Goal: Task Accomplishment & Management: Manage account settings

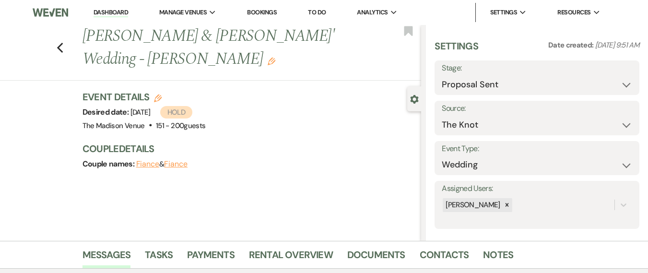
select select "6"
select select "2"
click at [108, 10] on link "Dashboard" at bounding box center [111, 12] width 35 height 9
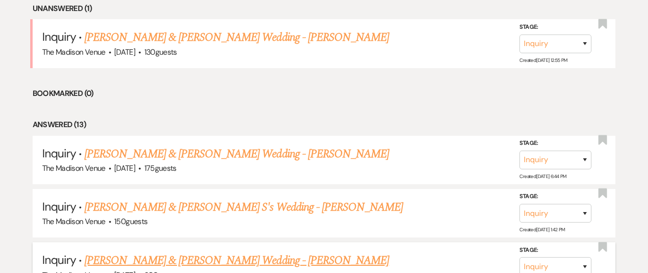
scroll to position [292, 0]
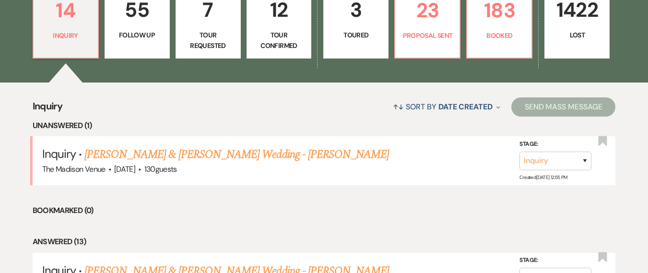
click at [237, 114] on div "↑↓ Sort By Date Created Expand Send Mass Message" at bounding box center [338, 106] width 553 height 25
click at [431, 50] on link "23 Proposal Sent" at bounding box center [427, 23] width 66 height 72
select select "6"
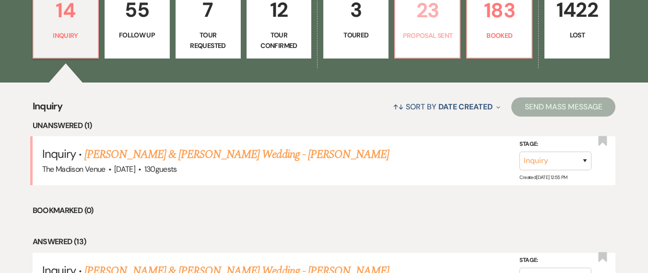
select select "6"
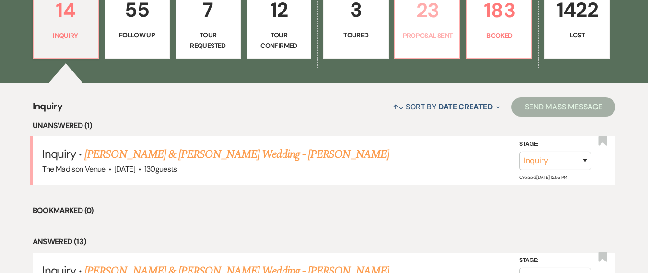
select select "6"
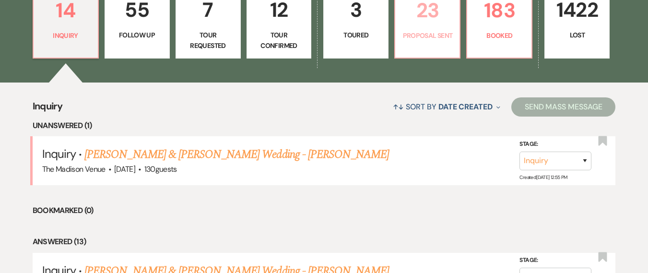
select select "6"
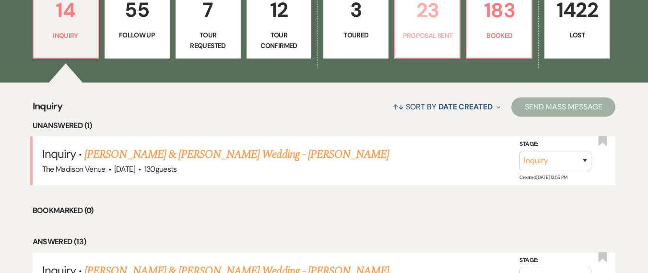
select select "6"
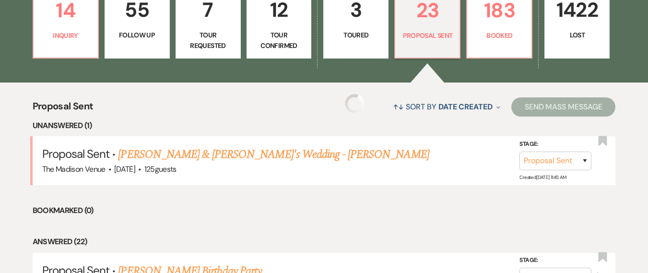
select select "6"
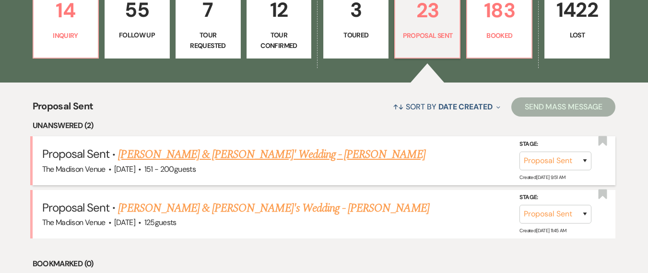
click at [247, 154] on link "[PERSON_NAME] & [PERSON_NAME]' Wedding - [PERSON_NAME]" at bounding box center [271, 154] width 307 height 17
select select "6"
select select "2"
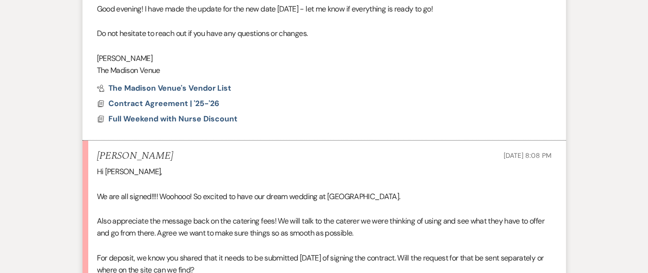
scroll to position [527, 0]
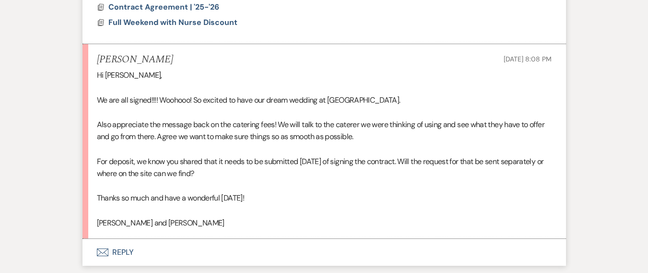
click at [269, 191] on p at bounding box center [324, 186] width 455 height 12
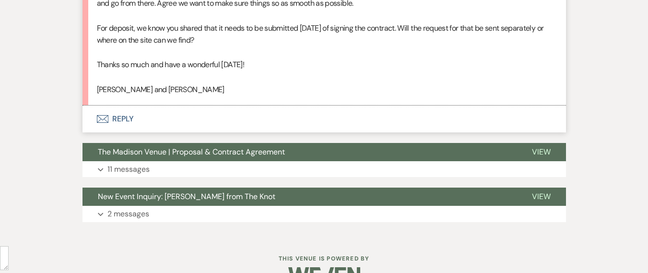
scroll to position [686, 0]
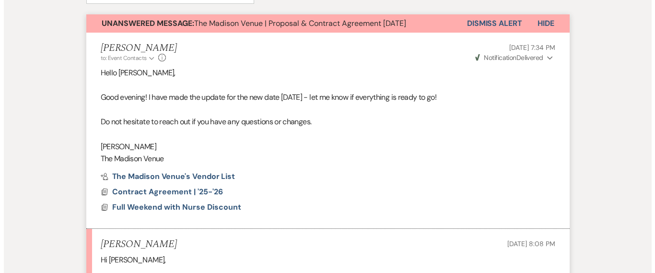
scroll to position [401, 0]
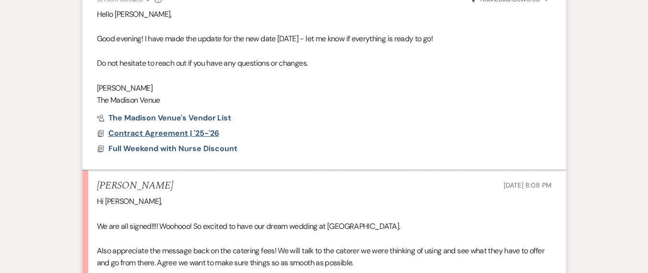
click at [165, 133] on span "Contract Agreement | '25-'26" at bounding box center [163, 133] width 111 height 10
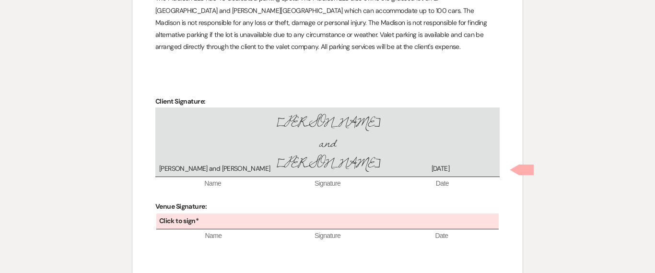
scroll to position [3507, 0]
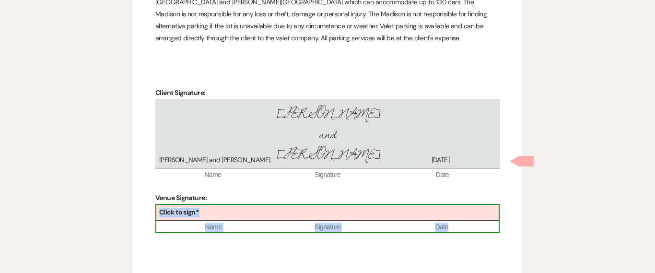
click at [210, 205] on div "Click to sign*" at bounding box center [327, 213] width 343 height 16
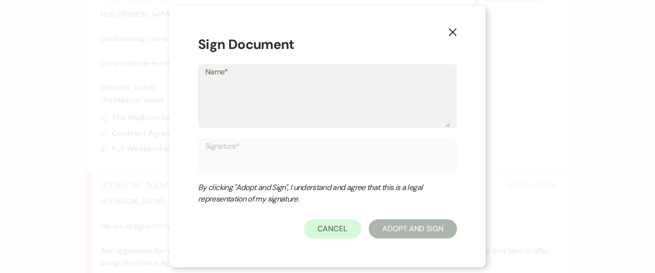
type textarea "D"
type input "D"
type textarea "Da"
type input "Da"
type textarea "Dar"
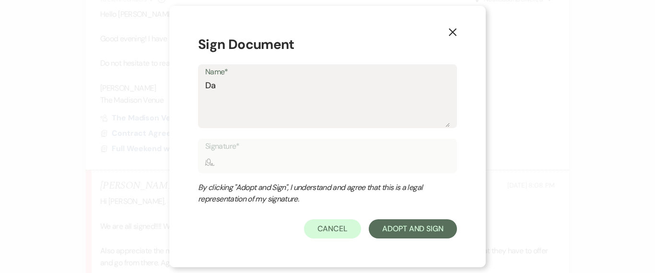
type input "Dar"
type textarea "Dary"
type input "Dary"
type textarea "[PERSON_NAME]"
type input "[PERSON_NAME]"
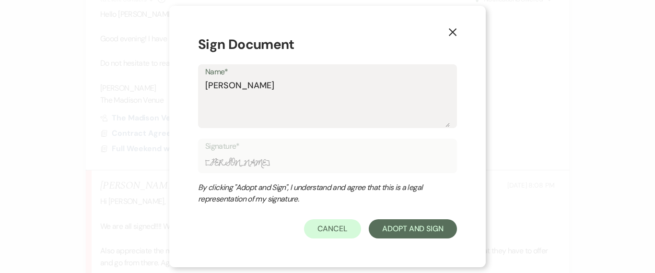
type textarea "[PERSON_NAME]"
type input "[PERSON_NAME]"
type textarea "[PERSON_NAME] l"
type input "[PERSON_NAME] l"
type textarea "[PERSON_NAME]"
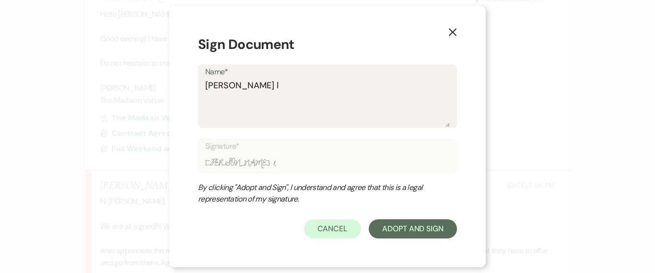
type input "[PERSON_NAME]"
type textarea "[PERSON_NAME] lic"
type input "[PERSON_NAME] lic"
type textarea "[PERSON_NAME]"
type input "[PERSON_NAME]"
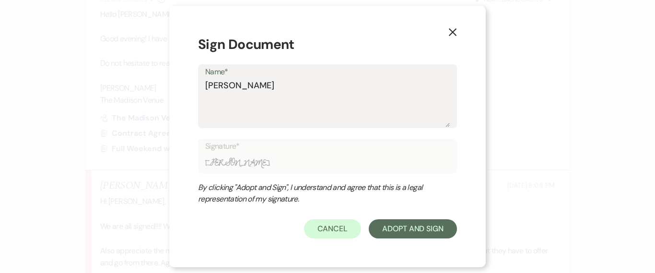
type textarea "[PERSON_NAME] licur"
type input "[PERSON_NAME] licur"
type textarea "[PERSON_NAME]"
type input "[PERSON_NAME]"
type textarea "[PERSON_NAME]"
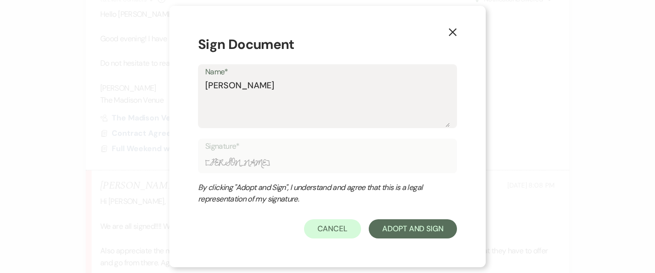
type input "[PERSON_NAME]"
click at [230, 86] on textarea "[PERSON_NAME]" at bounding box center [327, 103] width 245 height 48
type textarea "[PERSON_NAME] icursi"
type input "[PERSON_NAME] icursi"
type textarea "[PERSON_NAME]"
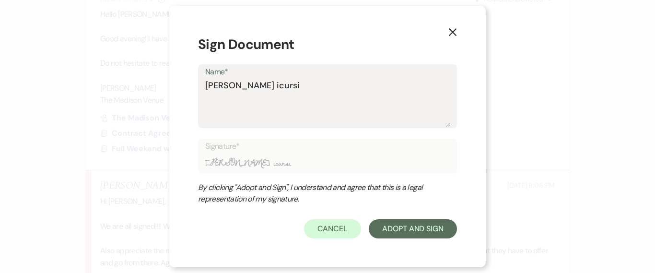
type input "[PERSON_NAME]"
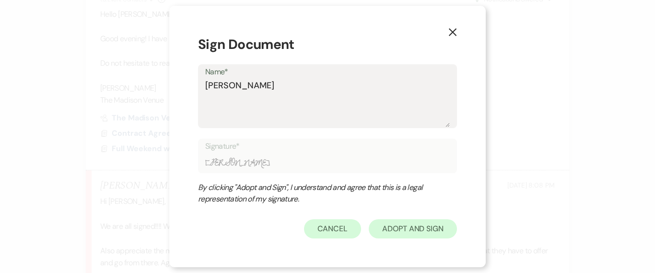
type textarea "[PERSON_NAME]"
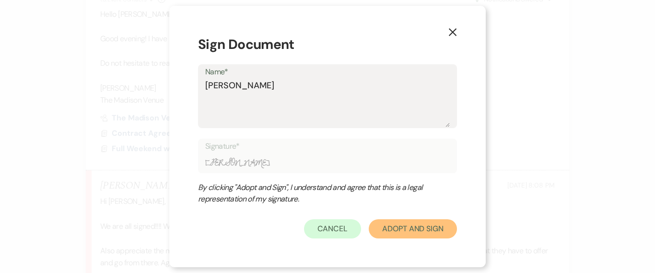
click at [383, 227] on button "Adopt And Sign" at bounding box center [413, 228] width 88 height 19
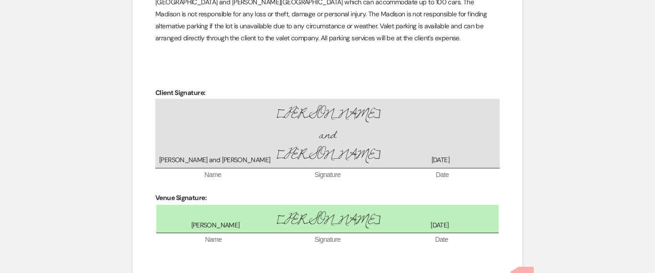
scroll to position [3547, 0]
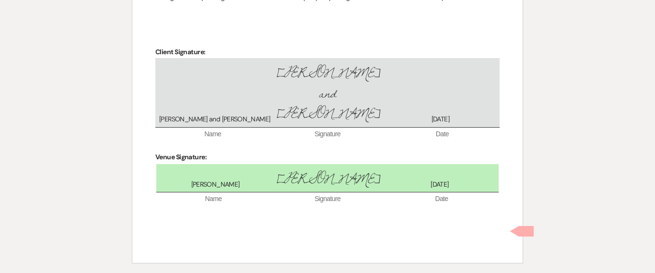
click at [529, 233] on span at bounding box center [527, 231] width 14 height 11
checkbox input "true"
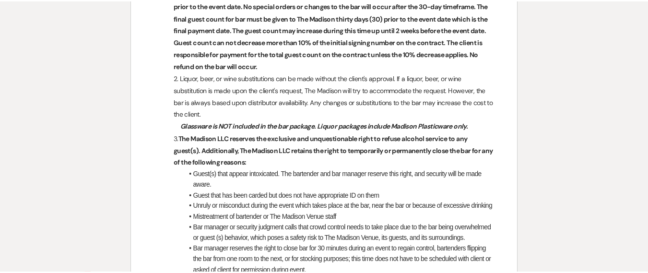
scroll to position [0, 0]
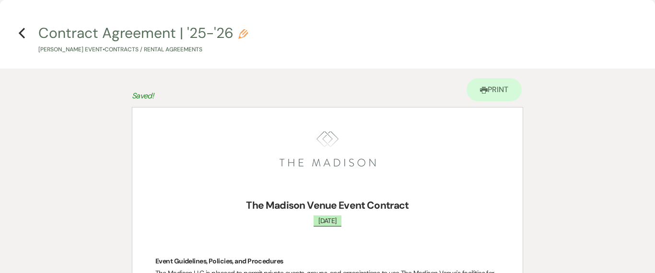
click at [210, 74] on div "Printer Print" at bounding box center [327, 88] width 391 height 38
click at [22, 32] on icon "Previous" at bounding box center [21, 33] width 7 height 12
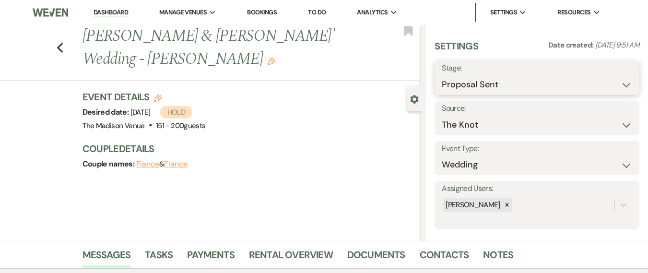
click at [463, 77] on select "Inquiry Follow Up Tour Requested Tour Confirmed Toured Proposal Sent Booked Lost" at bounding box center [537, 84] width 190 height 19
select select "7"
click at [442, 75] on select "Inquiry Follow Up Tour Requested Tour Confirmed Toured Proposal Sent Booked Lost" at bounding box center [537, 84] width 190 height 19
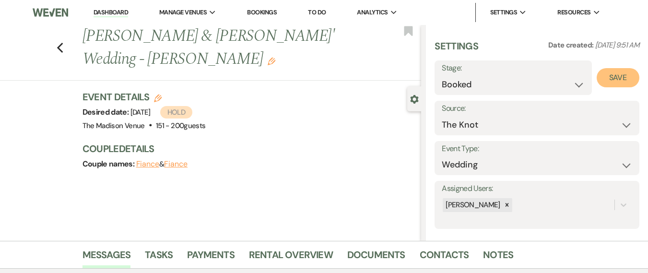
click at [610, 82] on button "Save" at bounding box center [618, 77] width 43 height 19
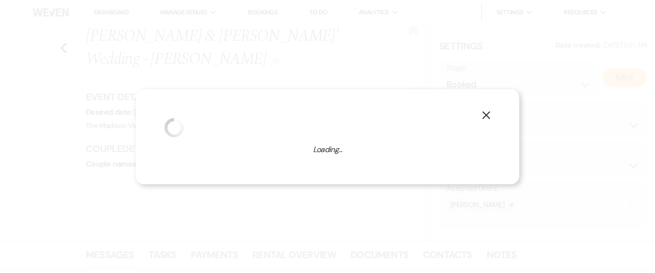
select select "1"
select select "775"
select select "false"
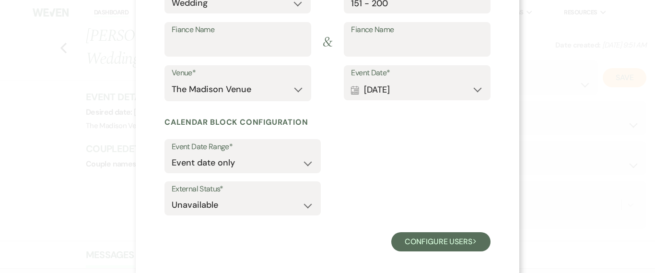
scroll to position [151, 0]
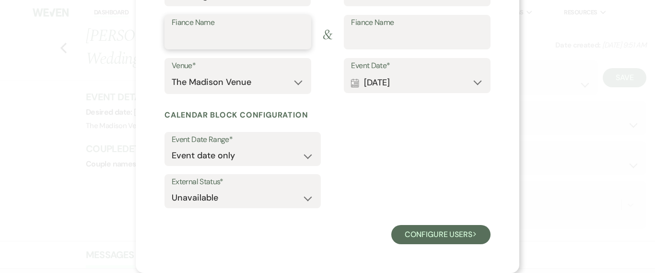
click at [244, 43] on input "Fiance Name" at bounding box center [238, 39] width 132 height 19
type input "[PERSON_NAME]"
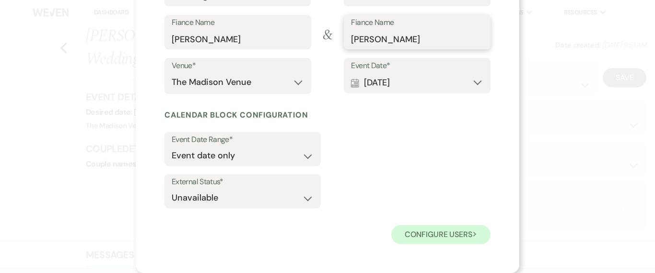
type input "[PERSON_NAME]"
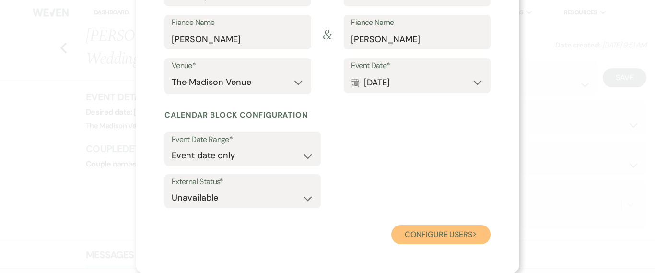
click at [433, 228] on button "Configure users Next" at bounding box center [440, 234] width 99 height 19
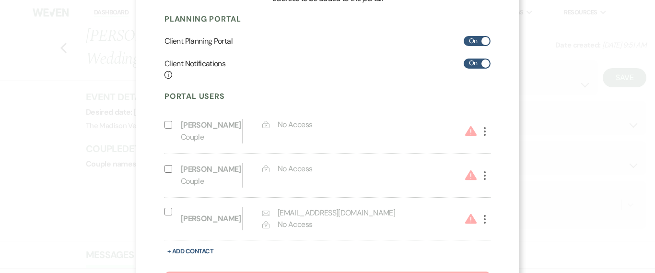
click at [165, 212] on input "Include on Planning Portal" at bounding box center [169, 212] width 8 height 8
select select "7"
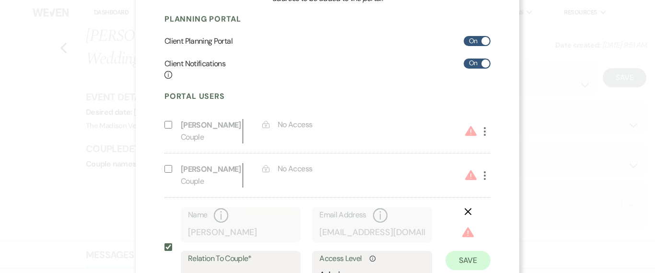
scroll to position [259, 0]
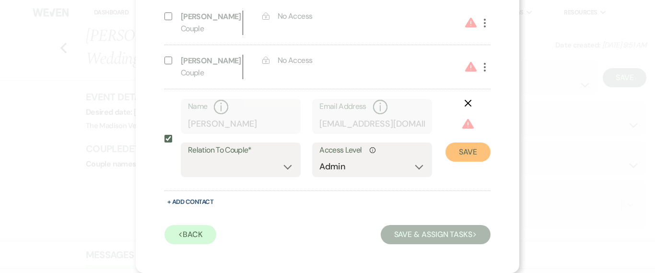
drag, startPoint x: 456, startPoint y: 147, endPoint x: 229, endPoint y: 172, distance: 228.8
click at [229, 172] on div "Include on Planning Portal Name Info [PERSON_NAME] Email Address Info [EMAIL_AD…" at bounding box center [328, 142] width 326 height 87
click at [229, 172] on select "Couple Planner Parent of Couple Family Member Friend Other" at bounding box center [241, 166] width 106 height 19
select select "1"
click at [188, 157] on select "Couple Planner Parent of Couple Family Member Friend Other" at bounding box center [241, 166] width 106 height 19
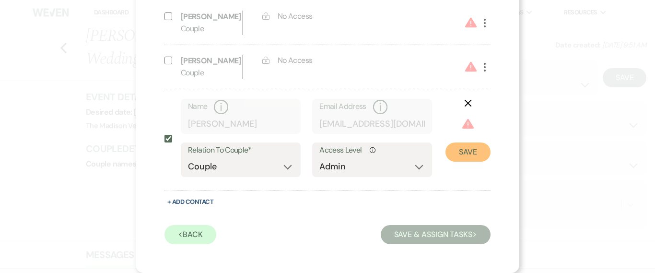
click at [465, 158] on button "Save" at bounding box center [468, 151] width 45 height 19
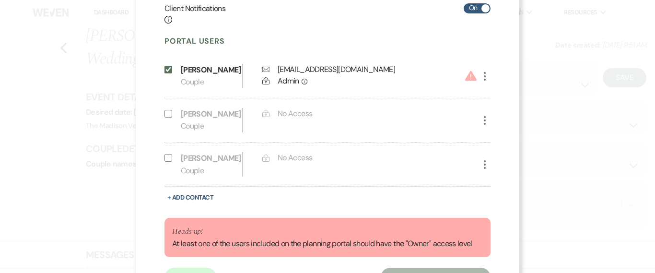
scroll to position [249, 0]
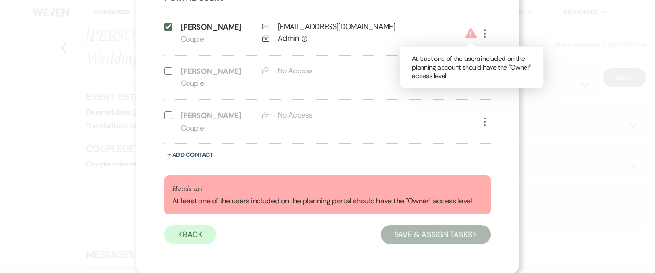
click at [475, 32] on icon "Warning" at bounding box center [471, 33] width 16 height 14
click at [479, 35] on icon "More" at bounding box center [485, 34] width 12 height 12
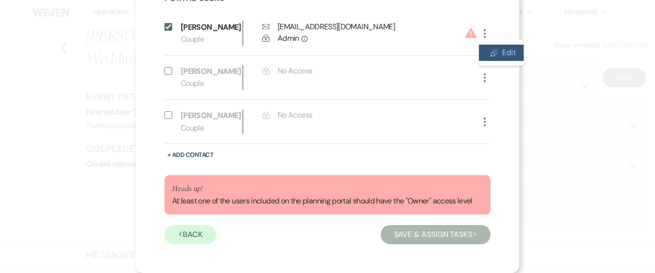
click at [483, 52] on button "Pencil Edit" at bounding box center [501, 53] width 45 height 16
select select "1"
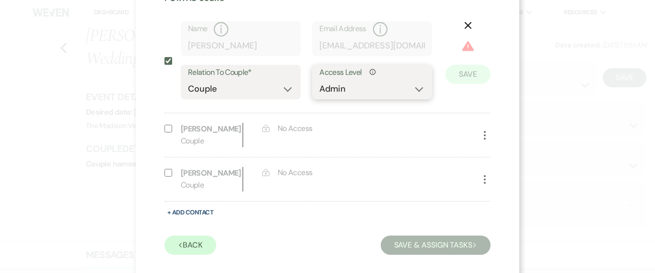
click at [360, 95] on select "No Access Owner Admin Supporter Financier" at bounding box center [373, 89] width 106 height 19
select select "6"
click at [320, 80] on select "No Access Owner Admin Supporter Financier" at bounding box center [373, 89] width 106 height 19
drag, startPoint x: 454, startPoint y: 51, endPoint x: 464, endPoint y: 70, distance: 21.3
click at [454, 51] on button "Save" at bounding box center [468, 59] width 45 height 19
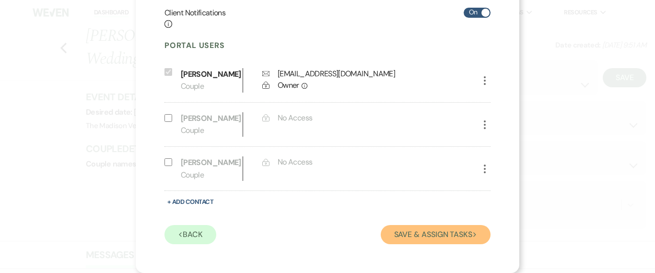
drag, startPoint x: 420, startPoint y: 237, endPoint x: 436, endPoint y: 243, distance: 16.8
click at [420, 237] on button "Save & Assign Tasks Next" at bounding box center [436, 234] width 110 height 19
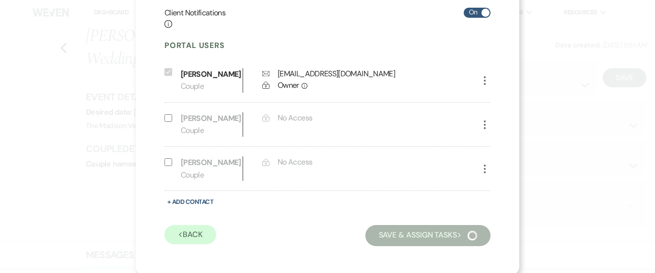
scroll to position [104, 0]
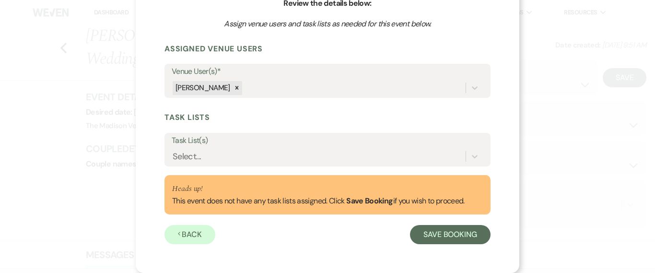
click at [272, 170] on form "Assigned Venue Users Venue User(s)* [PERSON_NAME] Task Lists Task List(s) Selec…" at bounding box center [328, 144] width 326 height 201
click at [230, 157] on div "Select..." at bounding box center [319, 156] width 294 height 17
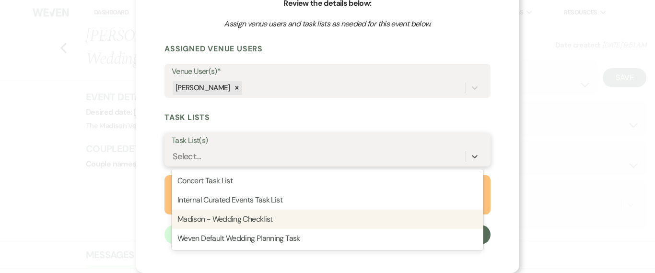
click at [235, 226] on div "Madison - Wedding Checklist" at bounding box center [328, 219] width 312 height 19
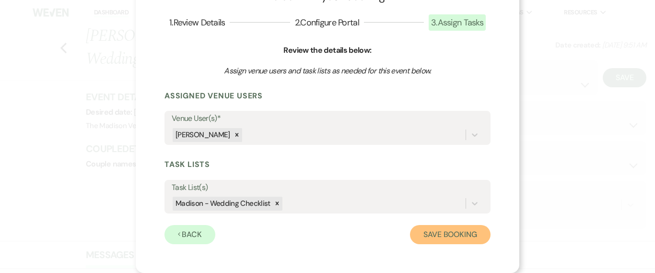
click at [439, 234] on button "Save Booking" at bounding box center [450, 234] width 81 height 19
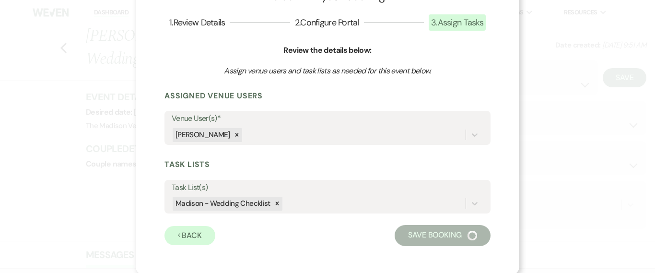
select select "14"
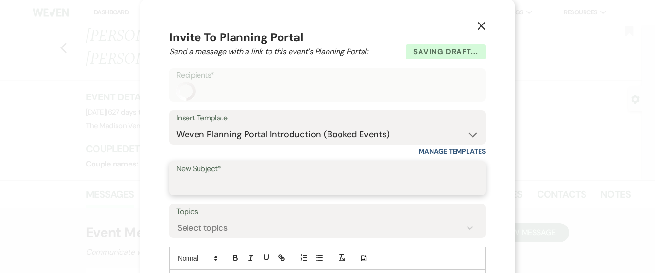
click at [220, 189] on input "New Subject*" at bounding box center [328, 185] width 302 height 19
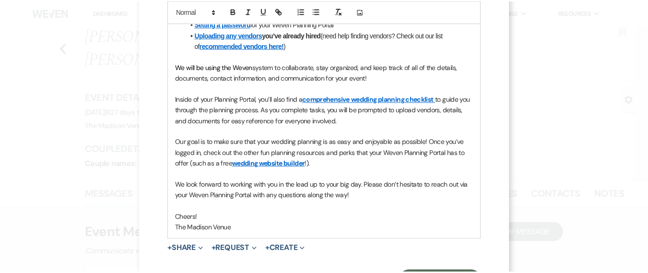
scroll to position [367, 0]
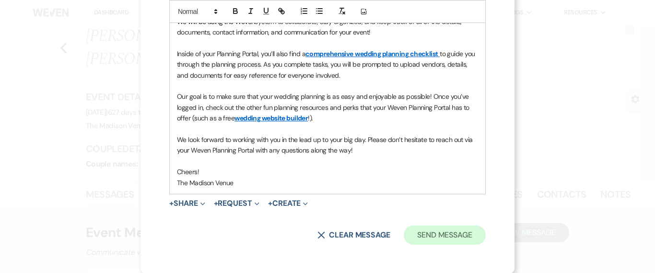
type input "Welcome to The Madison Family!"
click at [469, 242] on button "Send Message" at bounding box center [445, 234] width 82 height 19
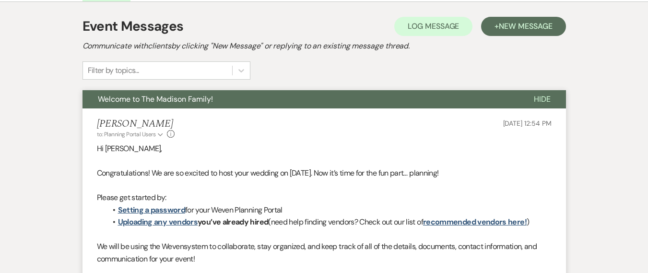
scroll to position [142, 0]
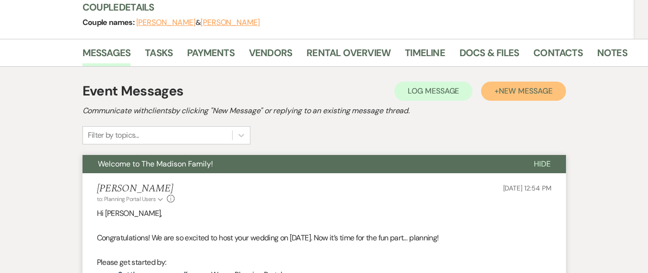
click at [503, 82] on button "+ New Message" at bounding box center [523, 91] width 84 height 19
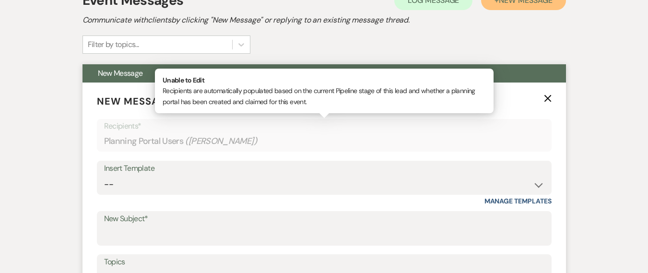
scroll to position [345, 0]
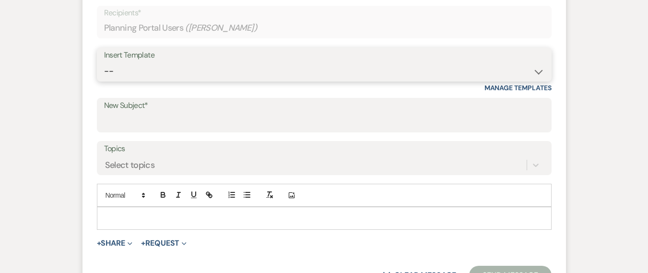
click at [134, 62] on select "-- Weven Planning Portal Introduction (Booked Events) Corporate Lead Follow Up …" at bounding box center [324, 71] width 440 height 19
select select "3983"
click at [104, 62] on select "-- Weven Planning Portal Introduction (Booked Events) Corporate Lead Follow Up …" at bounding box center [324, 71] width 440 height 19
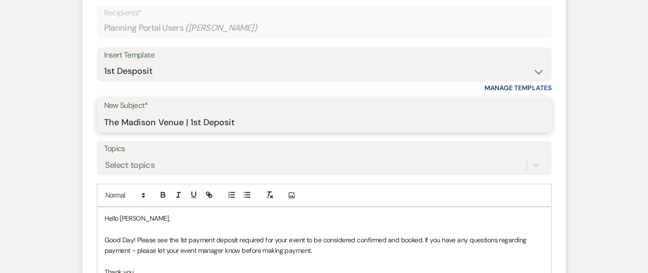
drag, startPoint x: 202, startPoint y: 100, endPoint x: 190, endPoint y: 100, distance: 11.0
click at [190, 113] on input "The Madison Venue | 1st Deposit" at bounding box center [324, 122] width 440 height 19
type input "The Madison Venue | Non-Refundable Deposit"
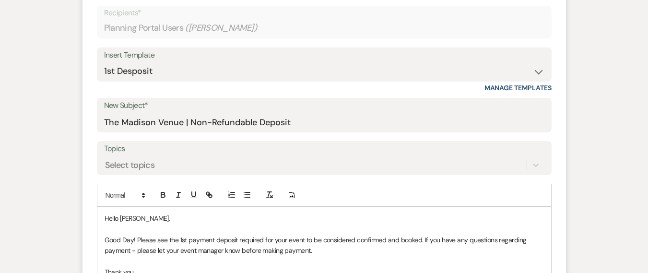
click at [243, 256] on p at bounding box center [324, 261] width 439 height 11
click at [132, 235] on p "Good Day! Please see the 1st payment deposit required for your event to be cons…" at bounding box center [324, 246] width 439 height 22
click at [245, 235] on p "Good morning! Please see the 1st payment deposit required for your event to be …" at bounding box center [324, 246] width 439 height 22
click at [200, 235] on p "Good morning! Please see the 1st payment deposit required for your event to be …" at bounding box center [324, 246] width 439 height 22
click at [408, 235] on p "Good morning! Please see the payment deposit required for your event to be cons…" at bounding box center [324, 246] width 439 height 22
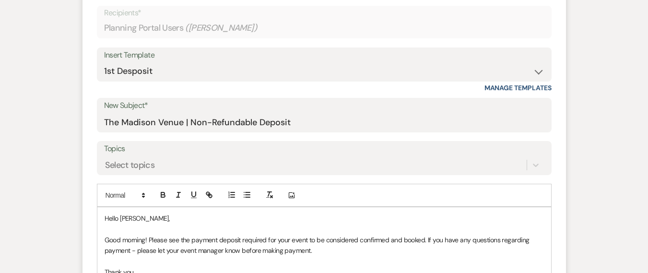
click at [352, 256] on p at bounding box center [324, 261] width 439 height 11
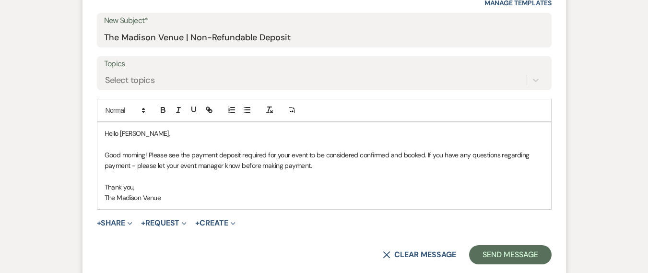
scroll to position [431, 0]
click at [168, 219] on button "+ Request Expand" at bounding box center [164, 223] width 46 height 8
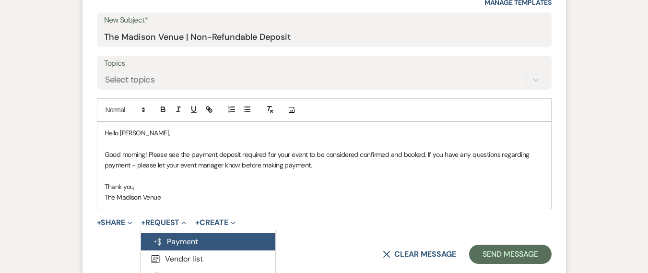
click at [176, 233] on button "Generate Payment Payment" at bounding box center [208, 241] width 134 height 17
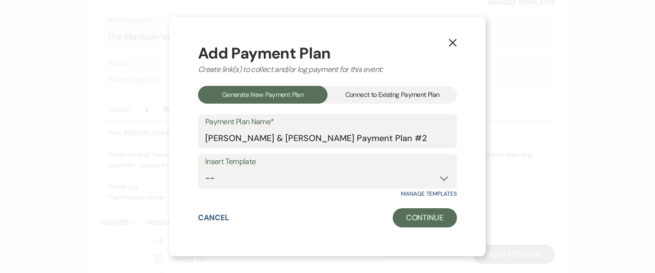
click at [356, 93] on div "Connect to Existing Payment Plan" at bounding box center [393, 95] width 130 height 18
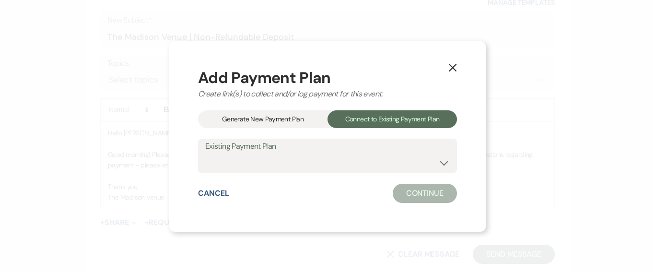
click at [250, 172] on div "Existing Payment Plan [PERSON_NAME] Payment Plan #1" at bounding box center [327, 156] width 259 height 35
click at [251, 166] on select "[PERSON_NAME] Payment Plan #1" at bounding box center [327, 163] width 245 height 19
select select "24732"
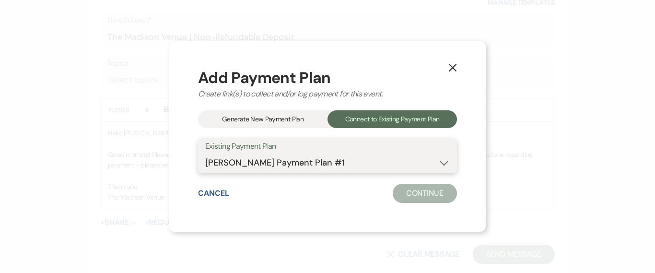
click at [205, 154] on select "[PERSON_NAME] Payment Plan #1" at bounding box center [327, 163] width 245 height 19
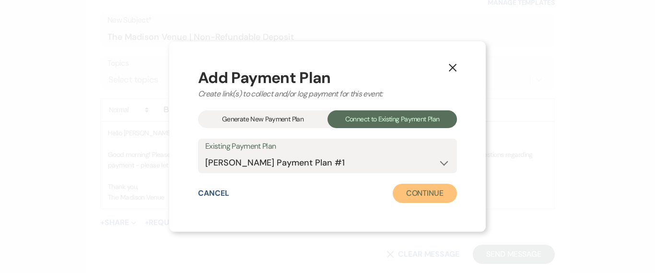
click at [417, 194] on button "Continue" at bounding box center [425, 193] width 64 height 19
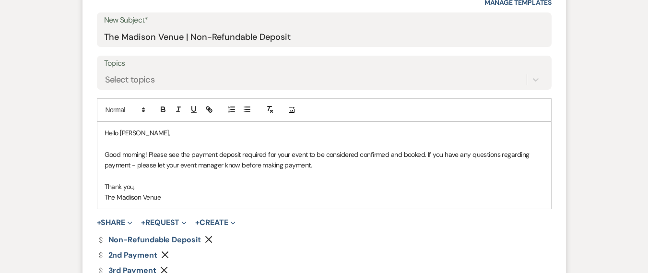
click at [168, 251] on use "button" at bounding box center [164, 254] width 7 height 7
click at [166, 251] on icon "Remove" at bounding box center [164, 255] width 8 height 8
click at [166, 251] on icon "Remove" at bounding box center [168, 255] width 8 height 8
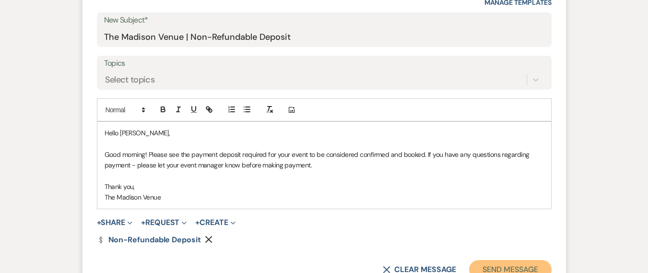
click at [507, 260] on button "Send Message" at bounding box center [510, 269] width 82 height 19
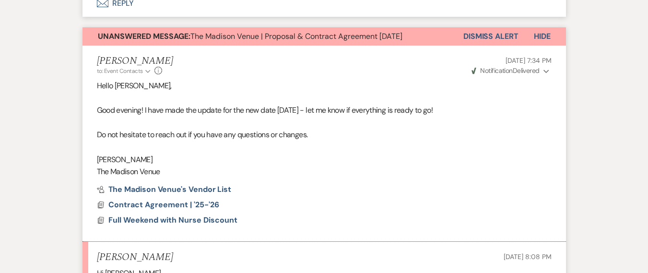
scroll to position [1051, 0]
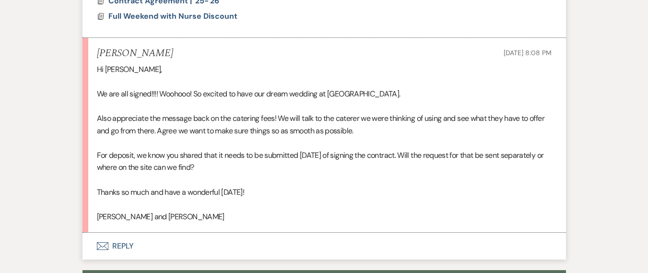
click at [114, 233] on button "Envelope Reply" at bounding box center [325, 246] width 484 height 27
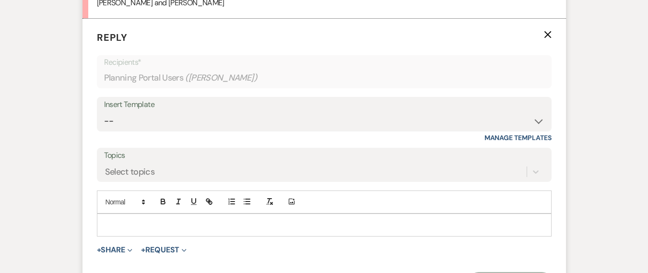
scroll to position [1267, 0]
click at [145, 213] on div at bounding box center [324, 224] width 454 height 22
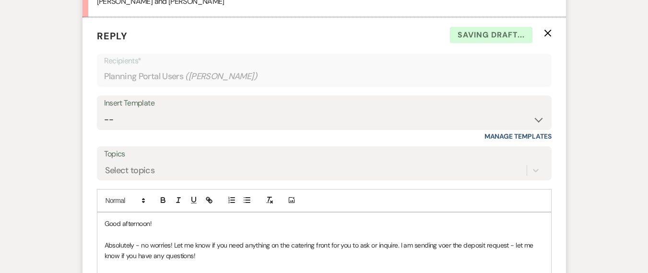
click at [522, 240] on p "Absolutely - no worries! Let me know if you need anything on the catering front…" at bounding box center [324, 251] width 439 height 22
click at [447, 240] on p "Absolutely - no worries! Let me know if you need anything on the catering front…" at bounding box center [324, 251] width 439 height 22
click at [520, 240] on p "Absolutely - no worries! Let me know if you need anything on the catering front…" at bounding box center [324, 251] width 439 height 22
click at [518, 240] on p "Absolutely - no worries! Let me know if you need anything on the catering front…" at bounding box center [324, 251] width 439 height 22
click at [533, 261] on p at bounding box center [324, 266] width 439 height 11
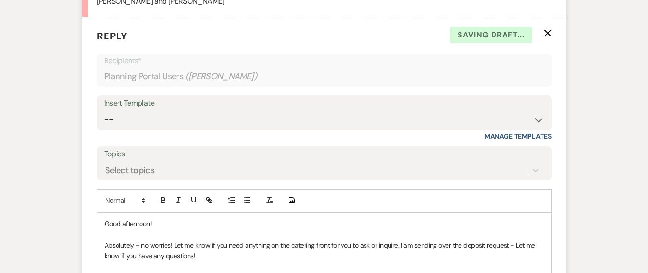
click at [492, 240] on p "Absolutely - no worries! Let me know if you need anything on the catering front…" at bounding box center [324, 251] width 439 height 22
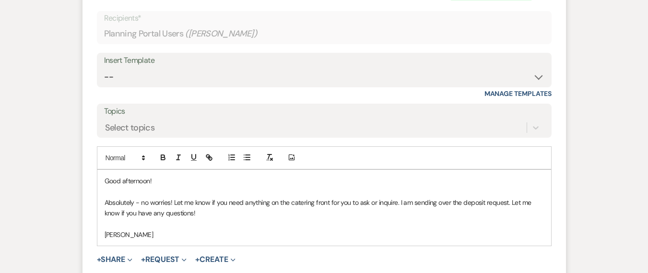
scroll to position [1356, 0]
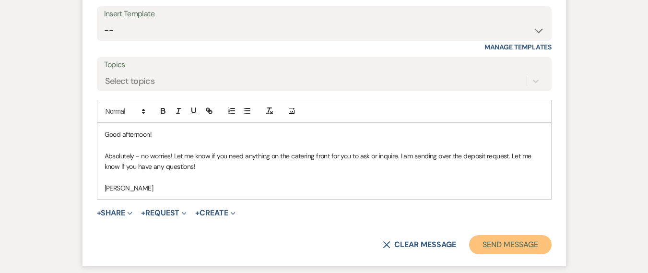
click at [533, 235] on button "Send Message" at bounding box center [510, 244] width 82 height 19
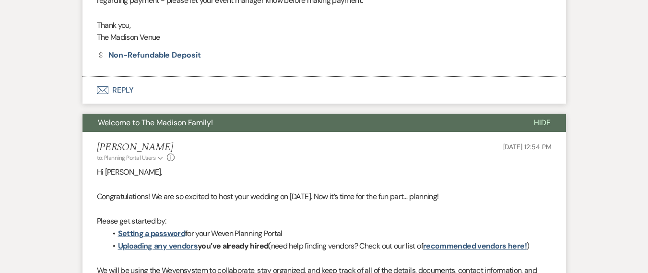
scroll to position [0, 0]
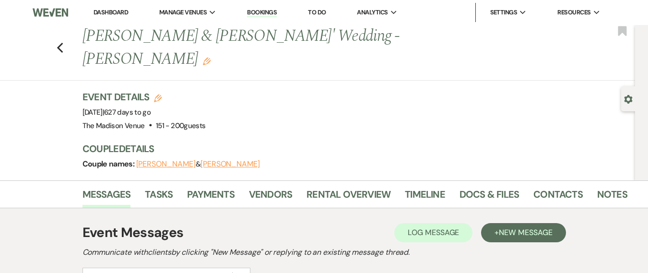
click at [58, 29] on div "Previous [PERSON_NAME] & [PERSON_NAME]' Wedding - [PERSON_NAME] Edit Bookmark" at bounding box center [315, 53] width 640 height 56
click at [62, 43] on use "button" at bounding box center [60, 48] width 6 height 11
select select "6"
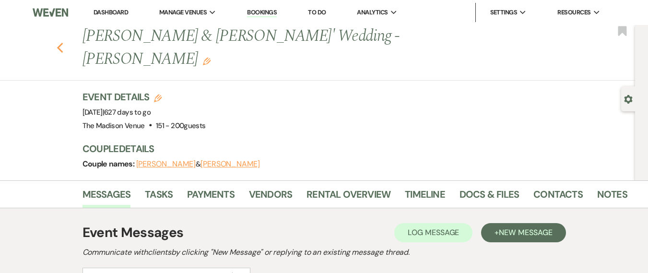
select select "6"
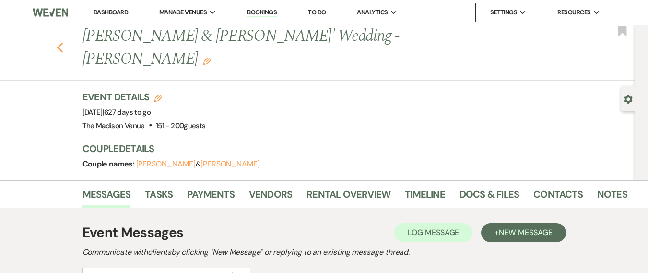
select select "6"
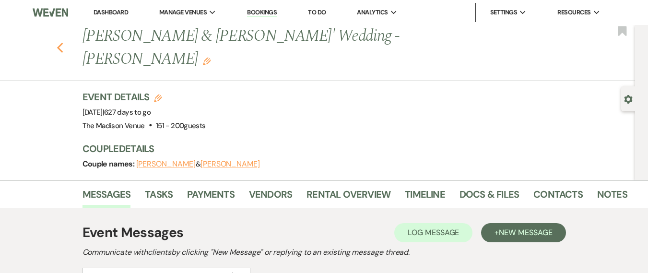
select select "6"
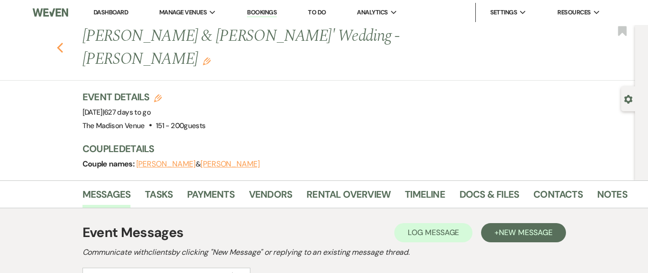
select select "6"
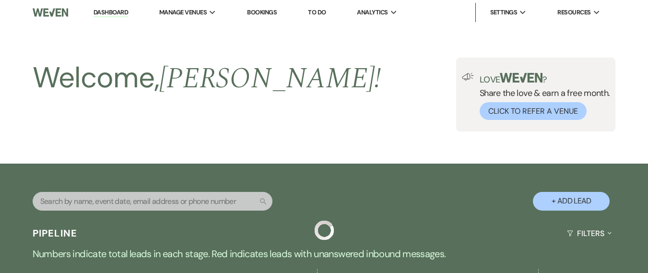
scroll to position [292, 0]
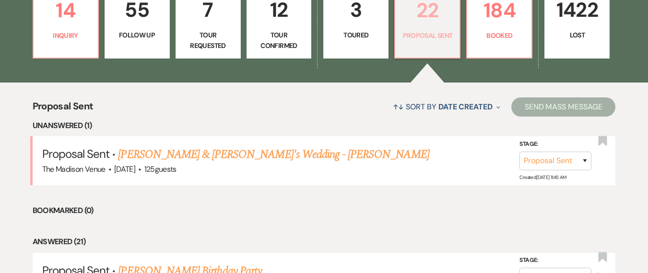
click at [439, 31] on p "Proposal Sent" at bounding box center [427, 35] width 53 height 11
click at [494, 35] on p "Booked" at bounding box center [499, 35] width 53 height 11
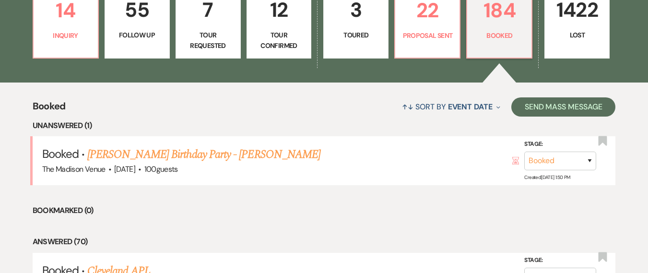
click at [240, 107] on div "↑↓ Sort By Event Date Expand Send Mass Message" at bounding box center [341, 106] width 550 height 25
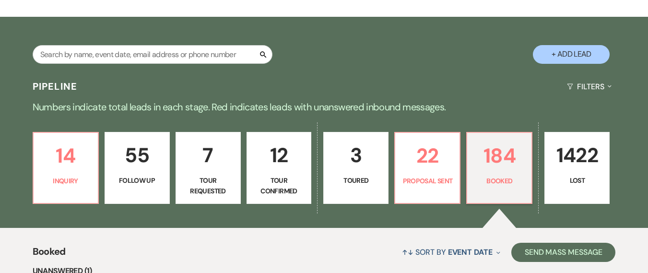
scroll to position [77, 0]
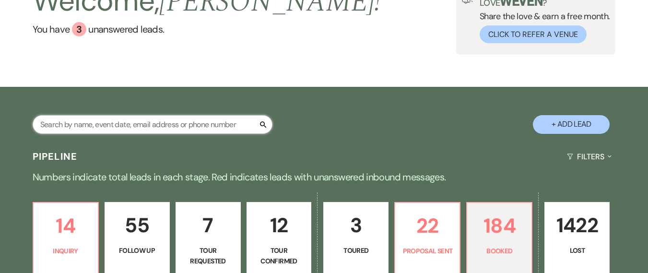
click at [139, 128] on input "text" at bounding box center [153, 124] width 240 height 19
type input "[PERSON_NAME]"
select select "8"
select select "4"
select select "8"
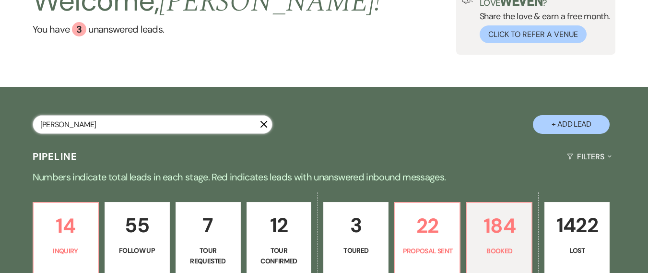
select select "4"
select select "8"
select select "4"
select select "8"
select select "4"
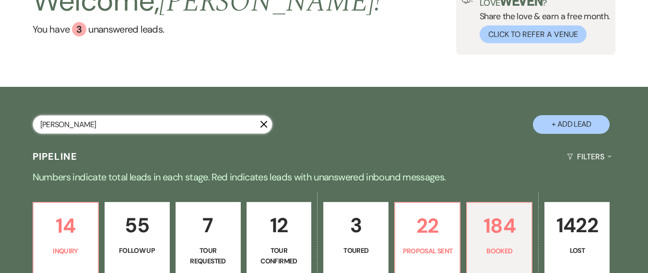
select select "8"
select select "4"
select select "8"
select select "4"
select select "8"
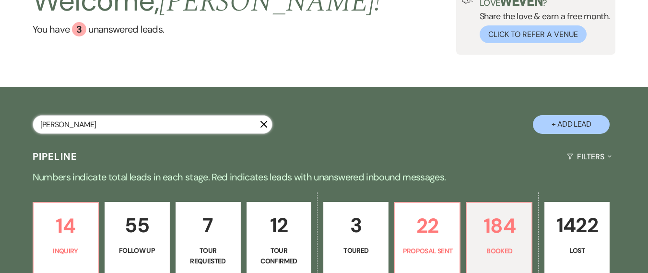
select select "4"
select select "8"
select select "4"
select select "8"
select select "4"
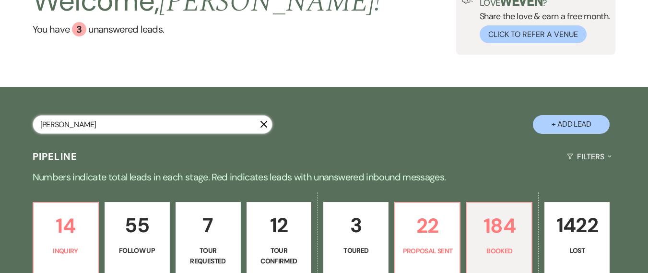
select select "8"
select select "4"
select select "8"
select select "4"
select select "8"
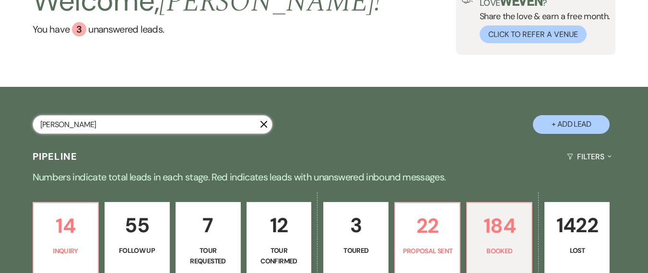
select select "4"
select select "8"
select select "4"
select select "8"
select select "4"
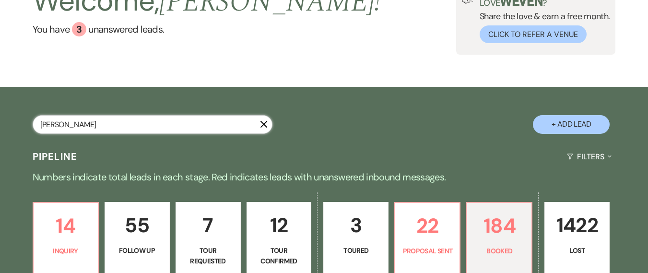
select select "8"
select select "4"
select select "8"
select select "4"
select select "8"
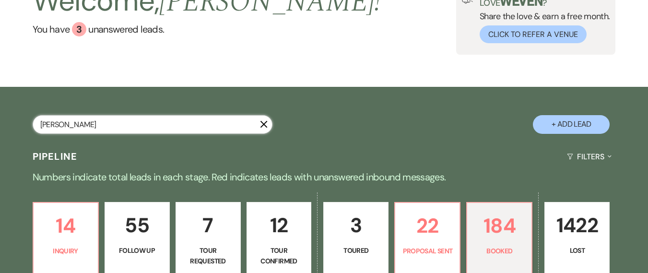
select select "4"
select select "8"
select select "4"
select select "8"
select select "4"
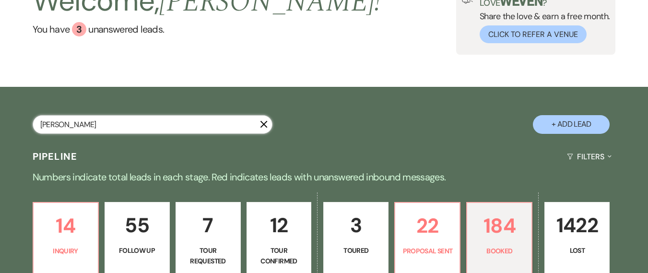
select select "8"
select select "4"
select select "8"
select select "4"
select select "8"
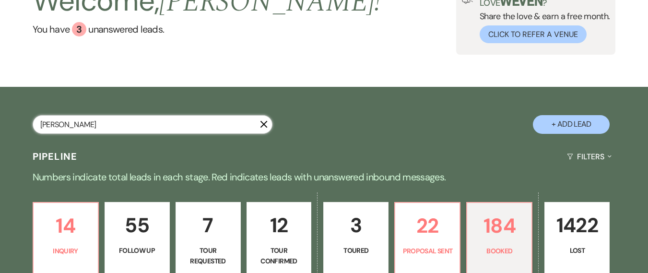
select select "4"
select select "8"
select select "10"
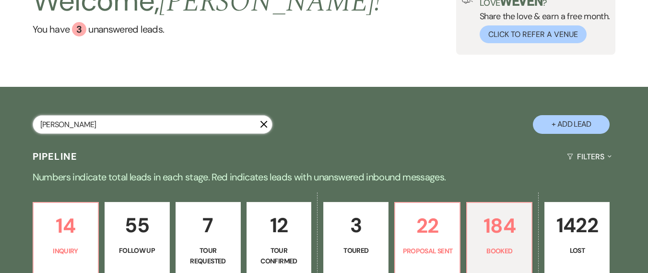
select select "8"
select select "7"
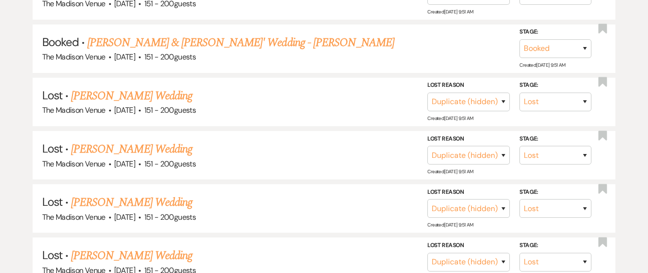
scroll to position [712, 0]
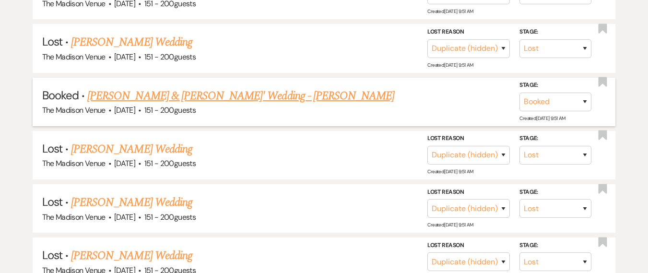
click at [179, 92] on link "[PERSON_NAME] & [PERSON_NAME]' Wedding - [PERSON_NAME]" at bounding box center [240, 95] width 307 height 17
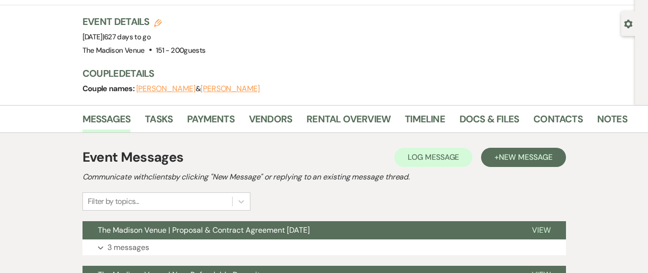
scroll to position [66, 0]
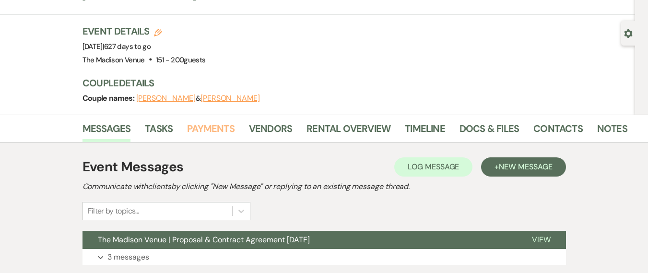
click at [203, 121] on link "Payments" at bounding box center [210, 131] width 47 height 21
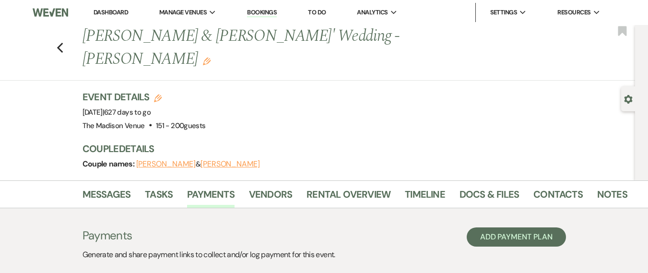
click at [124, 15] on link "Dashboard" at bounding box center [111, 12] width 35 height 8
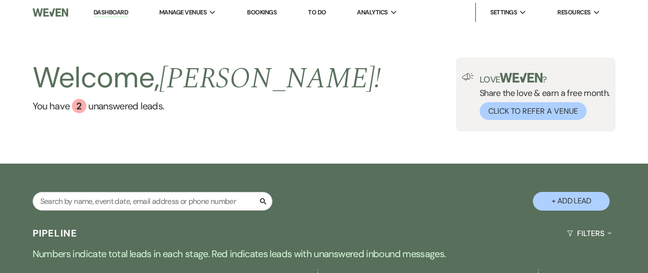
drag, startPoint x: 189, startPoint y: 144, endPoint x: 165, endPoint y: 78, distance: 70.3
click at [189, 144] on div "Welcome, [PERSON_NAME] ! You have 2 unanswered lead s . Love ? Share the love &…" at bounding box center [324, 94] width 648 height 139
click at [113, 15] on link "Dashboard" at bounding box center [111, 12] width 35 height 9
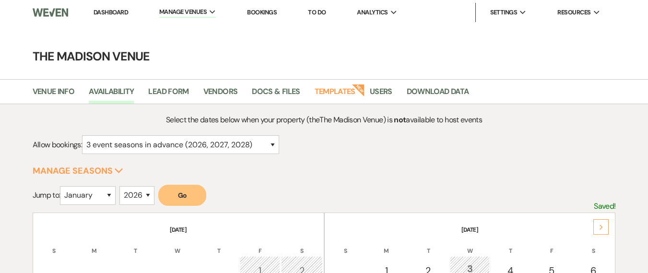
select select "3"
select select "2026"
click at [120, 12] on link "Dashboard" at bounding box center [111, 12] width 35 height 8
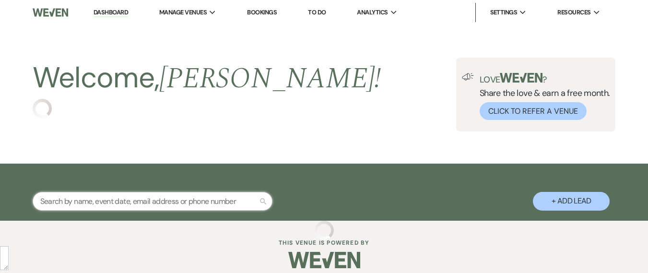
click at [195, 196] on input "text" at bounding box center [153, 201] width 240 height 19
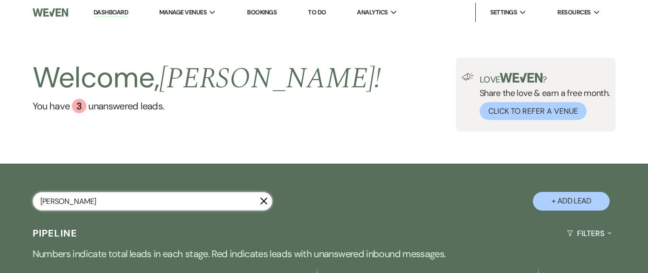
type input "nate nicole"
select select "8"
select select "5"
select select "8"
select select "5"
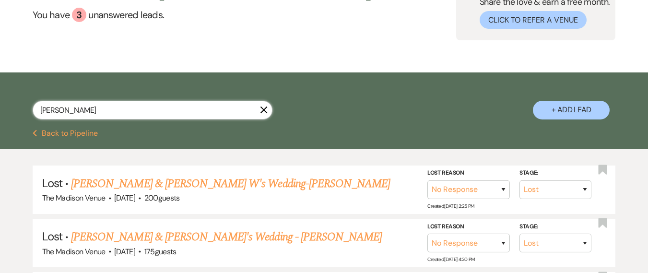
scroll to position [196, 0]
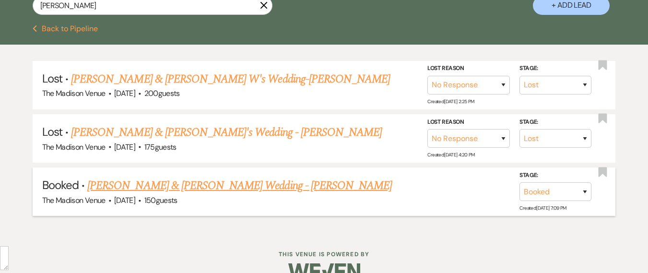
click at [220, 184] on link "[PERSON_NAME] & [PERSON_NAME] Wedding - [PERSON_NAME]" at bounding box center [239, 185] width 305 height 17
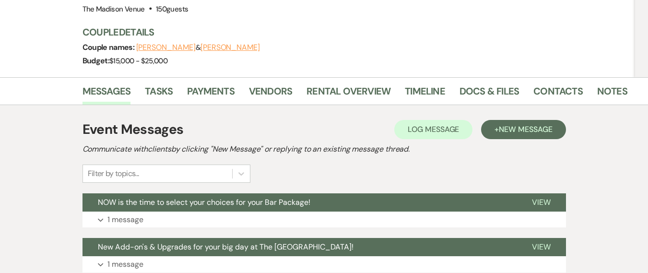
scroll to position [190, 0]
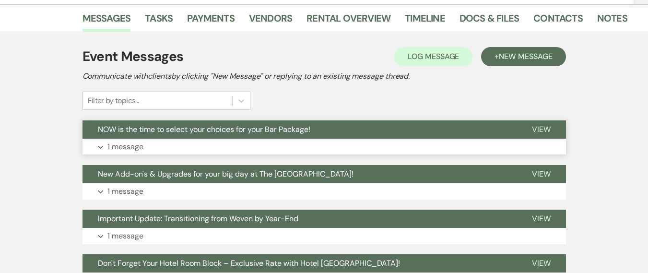
click at [350, 139] on button "Expand 1 message" at bounding box center [325, 147] width 484 height 16
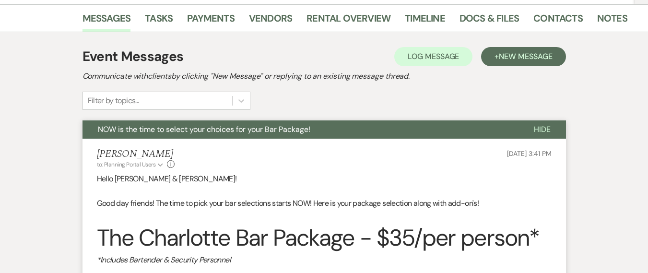
click at [335, 120] on button "NOW is the time to select your choices for your Bar Package!" at bounding box center [301, 129] width 436 height 18
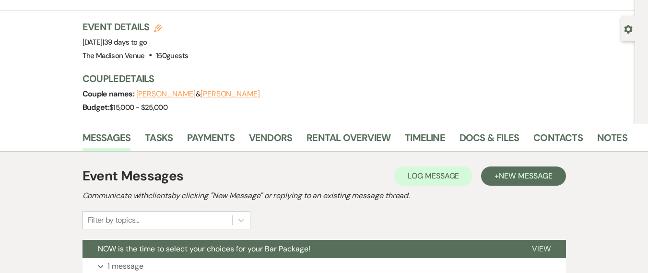
scroll to position [0, 0]
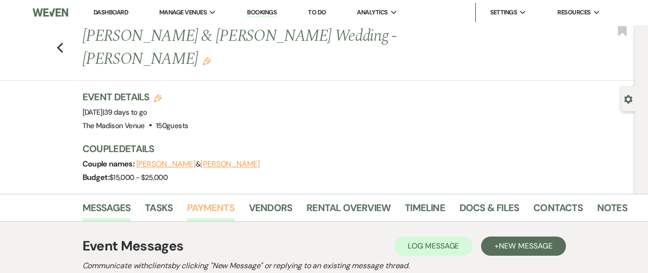
click at [210, 200] on link "Payments" at bounding box center [210, 210] width 47 height 21
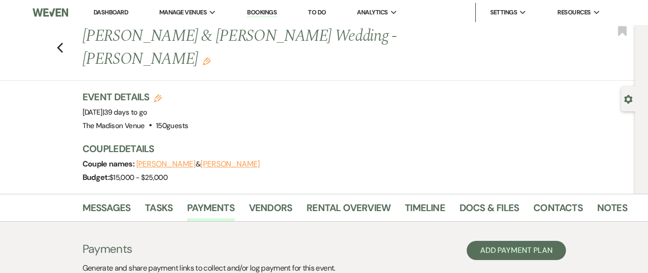
click at [113, 12] on link "Dashboard" at bounding box center [111, 12] width 35 height 8
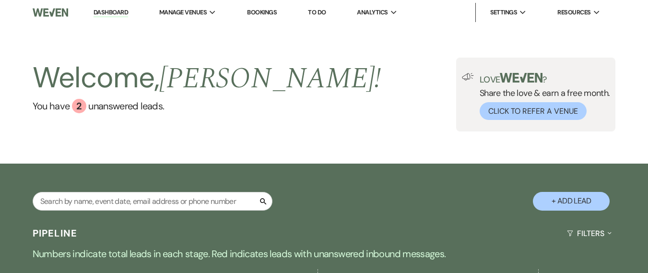
click at [112, 14] on link "Dashboard" at bounding box center [111, 12] width 35 height 9
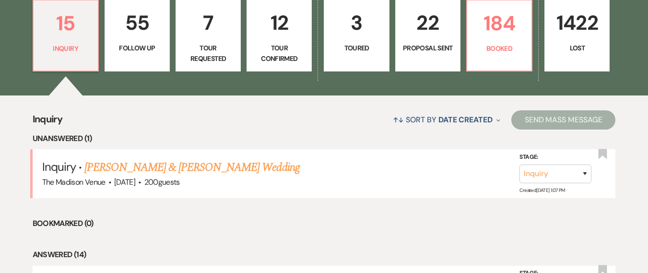
scroll to position [284, 0]
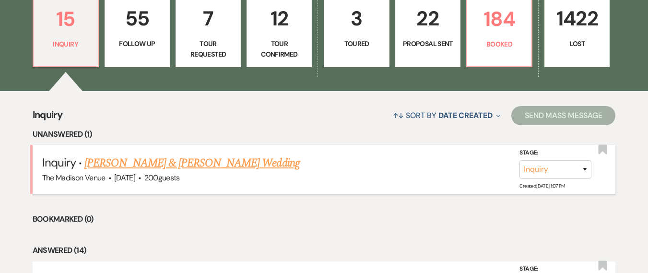
click at [208, 167] on link "[PERSON_NAME] & [PERSON_NAME] Wedding" at bounding box center [191, 162] width 215 height 17
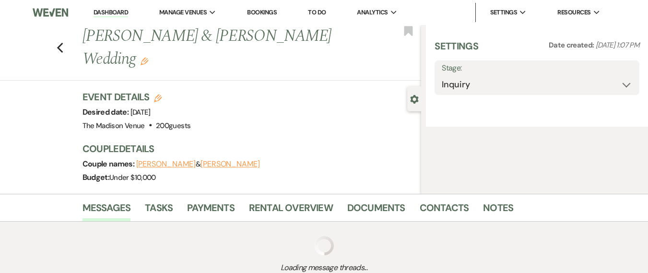
select select "5"
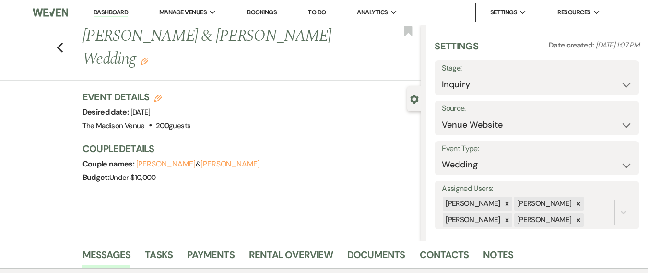
click at [148, 58] on use "button" at bounding box center [145, 62] width 8 height 8
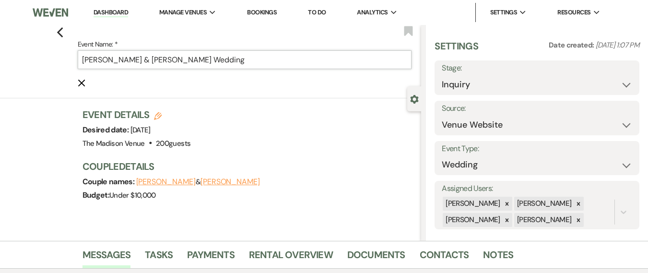
click at [289, 66] on input "[PERSON_NAME] & [PERSON_NAME] Wedding" at bounding box center [245, 59] width 334 height 19
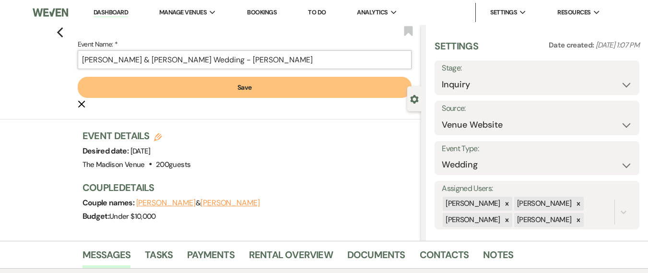
type input "Stephen Mata & Lily Arnold's Wedding - Cher"
click at [298, 84] on button "Save" at bounding box center [245, 87] width 334 height 21
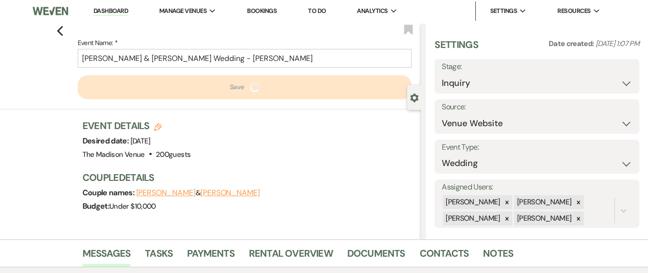
scroll to position [2, 0]
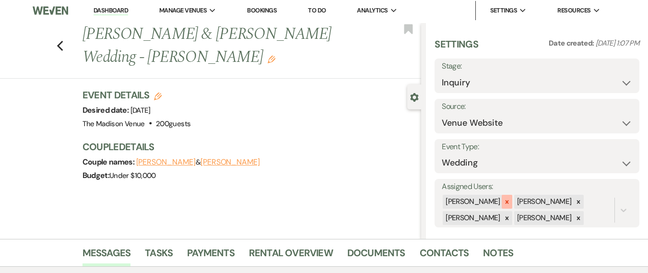
click at [502, 205] on div at bounding box center [507, 202] width 11 height 14
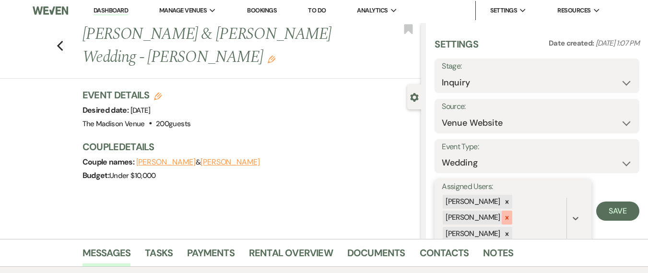
click at [503, 213] on div at bounding box center [507, 218] width 11 height 14
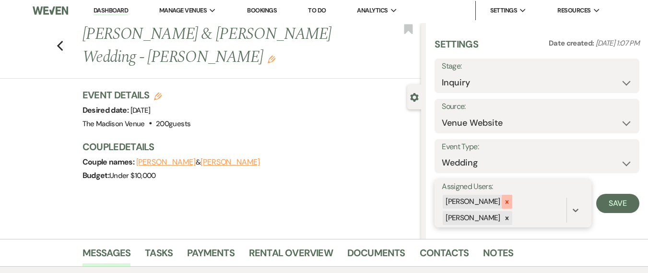
click at [502, 202] on div at bounding box center [507, 202] width 11 height 14
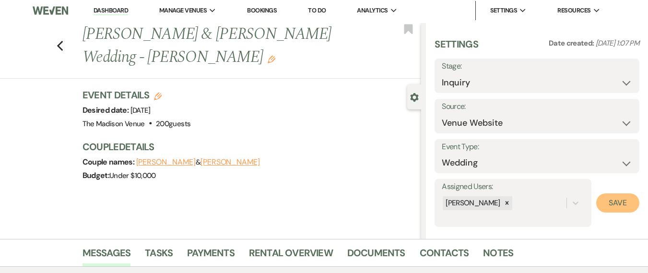
click at [626, 201] on button "Save" at bounding box center [617, 202] width 43 height 19
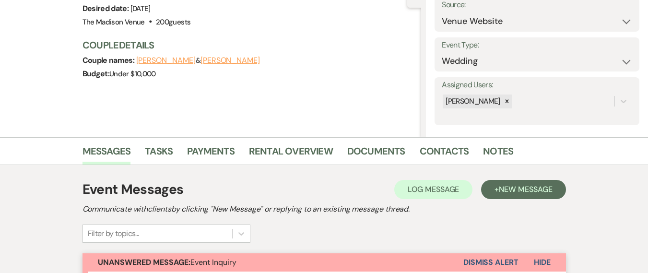
scroll to position [0, 0]
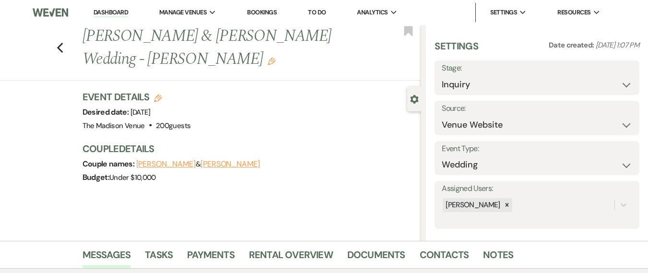
click at [112, 14] on link "Dashboard" at bounding box center [111, 12] width 35 height 9
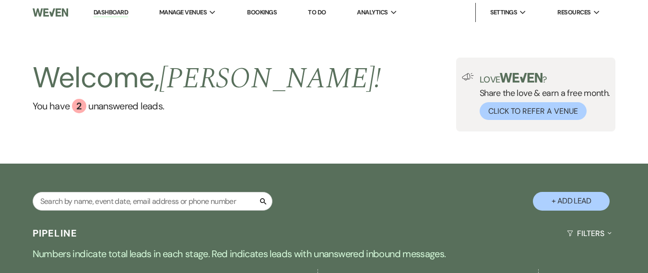
click at [145, 154] on div "Welcome, [PERSON_NAME] ! You have 2 unanswered lead s . Love ? Share the love &…" at bounding box center [324, 94] width 648 height 139
click at [109, 113] on div "Welcome, Daryl ! You have 2 unanswered lead s ." at bounding box center [207, 95] width 349 height 74
click at [123, 109] on link "You have 2 unanswered lead s ." at bounding box center [207, 106] width 349 height 14
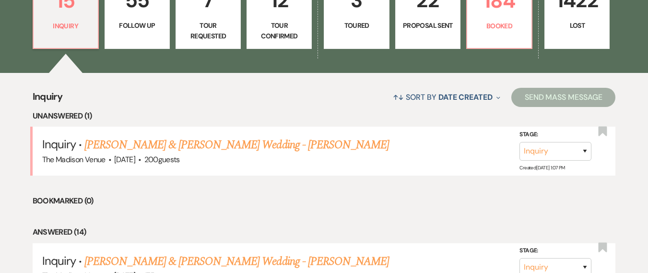
scroll to position [364, 0]
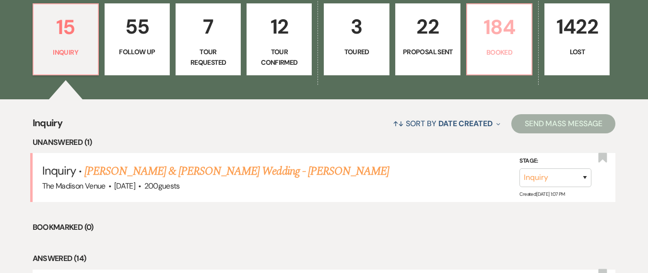
click at [492, 43] on link "184 Booked" at bounding box center [499, 39] width 66 height 72
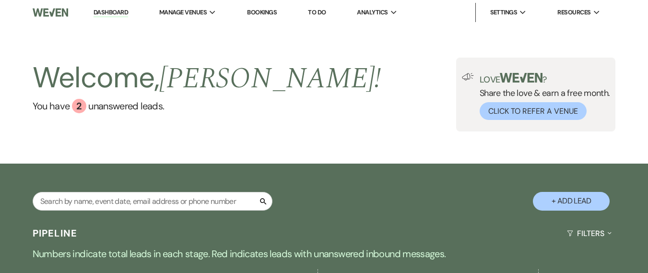
drag, startPoint x: 114, startPoint y: 12, endPoint x: 210, endPoint y: 64, distance: 109.9
click at [115, 12] on link "Dashboard" at bounding box center [111, 12] width 35 height 9
click at [116, 11] on link "Dashboard" at bounding box center [111, 12] width 35 height 9
click at [84, 50] on div "Welcome, [PERSON_NAME] ! You have 2 unanswered lead s . Love ? Share the love &…" at bounding box center [324, 94] width 648 height 139
click at [337, 100] on div "Welcome, [PERSON_NAME] ! You have 2 unanswered lead s . Love ? Share the love &…" at bounding box center [324, 95] width 648 height 74
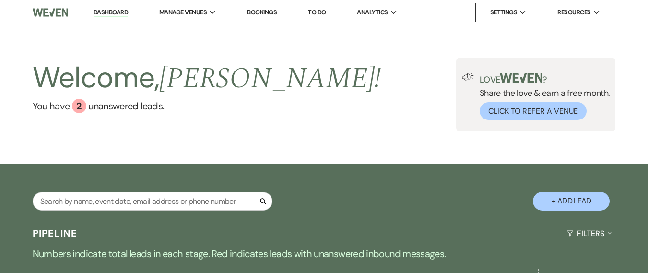
click at [154, 128] on div "Welcome, Daryl ! You have 2 unanswered lead s ." at bounding box center [207, 95] width 349 height 74
click at [22, 45] on div "Welcome, [PERSON_NAME] ! You have 2 unanswered lead s . Love ? Share the love &…" at bounding box center [324, 94] width 648 height 139
click at [108, 106] on link "You have 2 unanswered lead s ." at bounding box center [207, 106] width 349 height 14
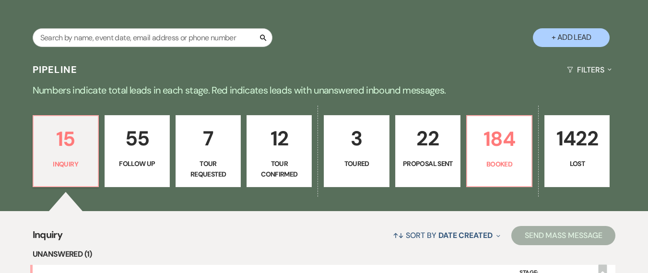
click at [85, 83] on p "Numbers indicate total leads in each stage. Red indicates leads with unanswered…" at bounding box center [324, 90] width 648 height 15
click at [66, 71] on h3 "Pipeline" at bounding box center [55, 69] width 45 height 13
click at [47, 63] on h3 "Pipeline" at bounding box center [55, 69] width 45 height 13
type textarea "PIPELINE"
click at [47, 63] on h3 "Pipeline" at bounding box center [55, 69] width 45 height 13
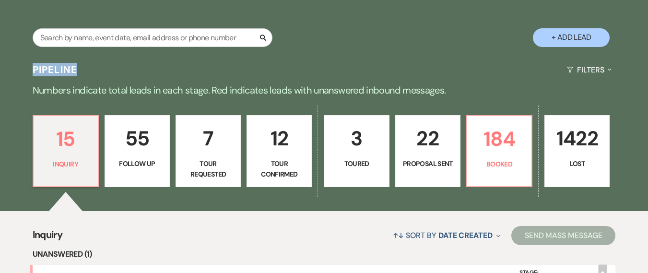
click at [47, 63] on h3 "Pipeline" at bounding box center [55, 69] width 45 height 13
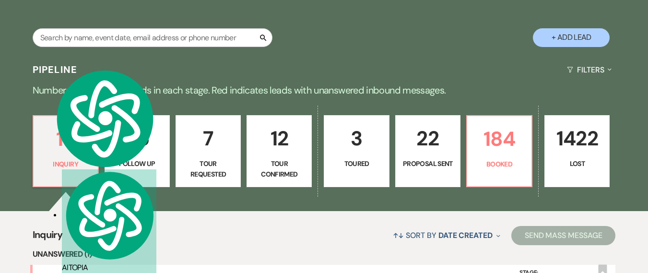
click at [332, 75] on div "Pipeline Filters Expand" at bounding box center [324, 69] width 648 height 25
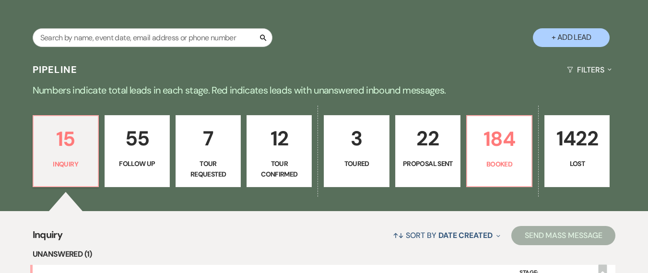
click at [149, 89] on p "Numbers indicate total leads in each stage. Red indicates leads with unanswered…" at bounding box center [324, 90] width 648 height 15
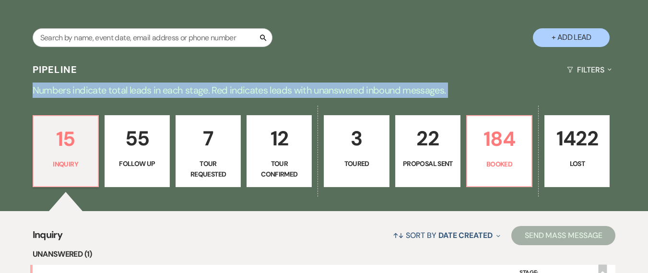
click at [149, 89] on p "Numbers indicate total leads in each stage. Red indicates leads with unanswered…" at bounding box center [324, 90] width 648 height 15
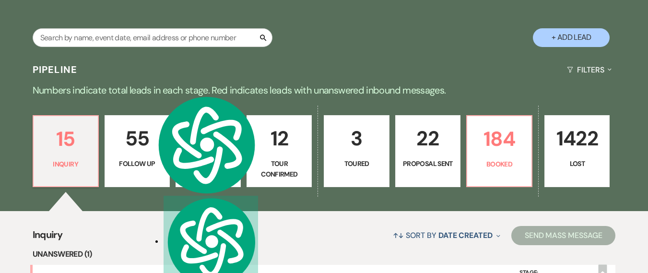
click at [116, 67] on div "Pipeline Filters Expand" at bounding box center [324, 69] width 648 height 25
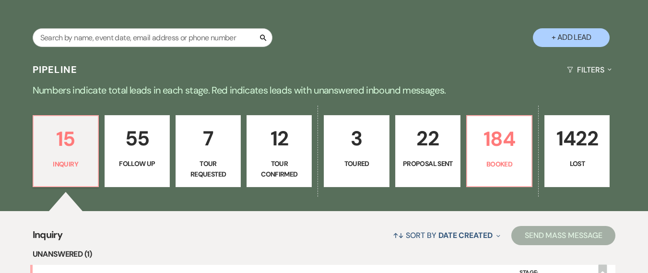
click at [61, 69] on h3 "Pipeline" at bounding box center [55, 69] width 45 height 13
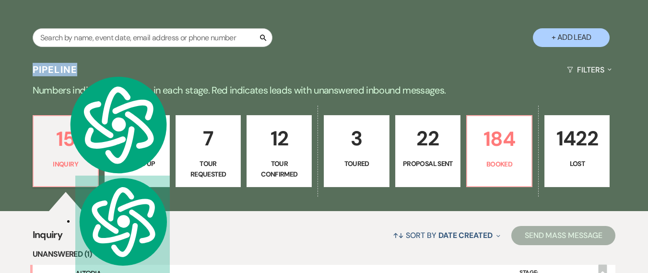
click at [61, 69] on h3 "Pipeline" at bounding box center [55, 69] width 45 height 13
click at [123, 68] on div "Pipeline Filters Expand" at bounding box center [324, 69] width 648 height 25
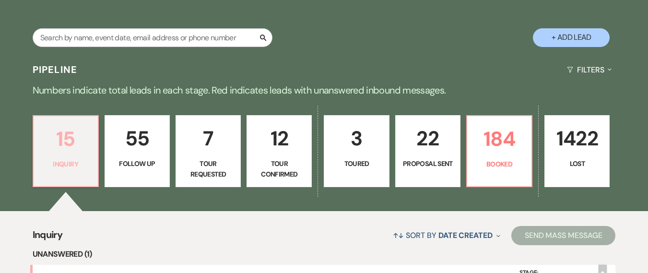
click at [61, 147] on p "15" at bounding box center [65, 139] width 53 height 32
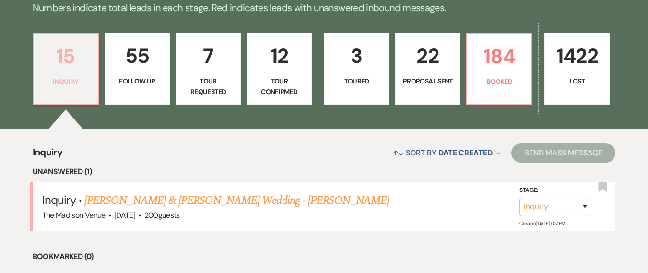
scroll to position [351, 0]
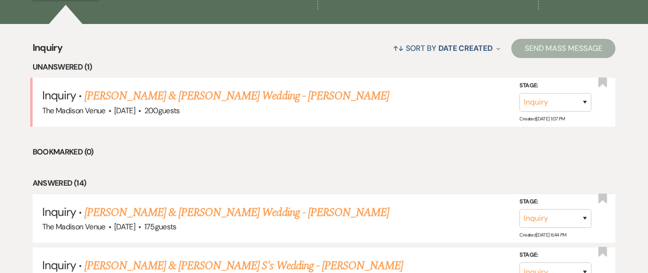
click at [237, 58] on div "↑↓ Sort By Date Created Expand Send Mass Message" at bounding box center [338, 48] width 553 height 25
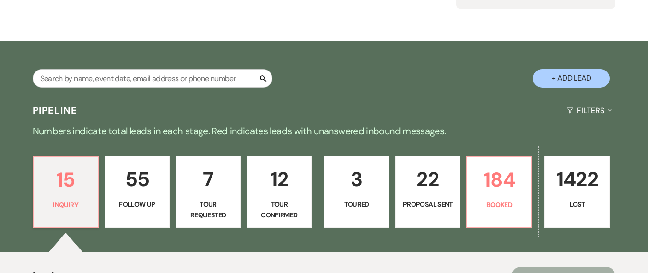
scroll to position [124, 0]
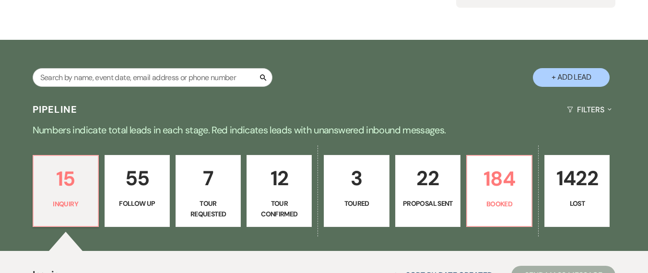
click at [47, 113] on h3 "Pipeline" at bounding box center [55, 109] width 45 height 13
click at [399, 130] on p "Numbers indicate total leads in each stage. Red indicates leads with unanswered…" at bounding box center [324, 129] width 648 height 15
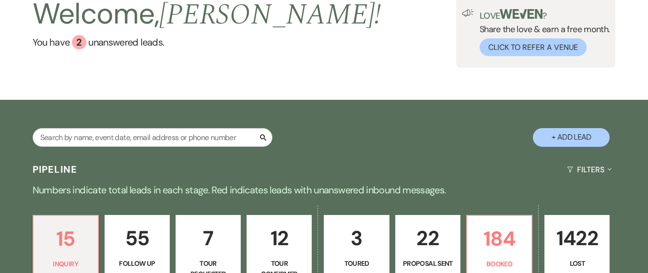
scroll to position [0, 0]
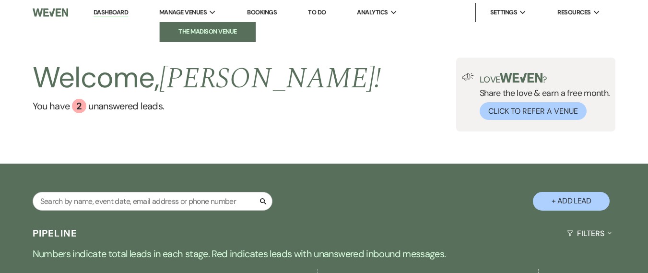
click at [190, 22] on link "The Madison Venue" at bounding box center [208, 31] width 96 height 19
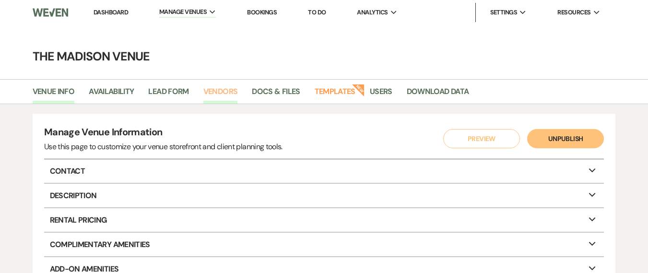
click at [234, 88] on link "Vendors" at bounding box center [220, 94] width 35 height 18
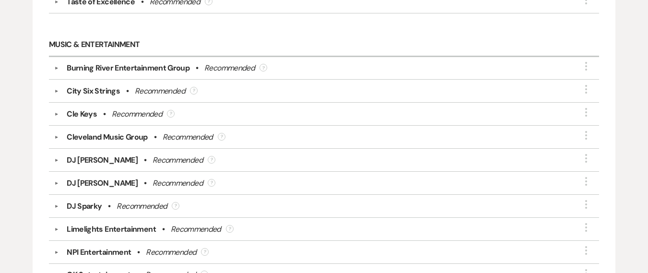
scroll to position [289, 0]
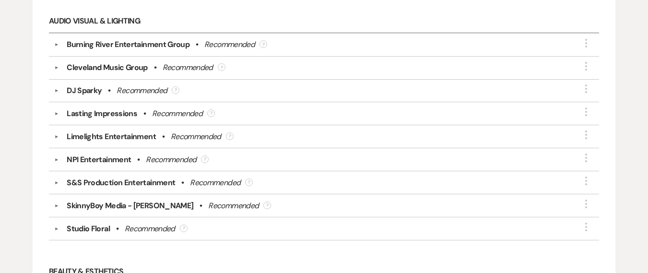
click at [149, 138] on div "Limelights Entertainment" at bounding box center [111, 137] width 89 height 12
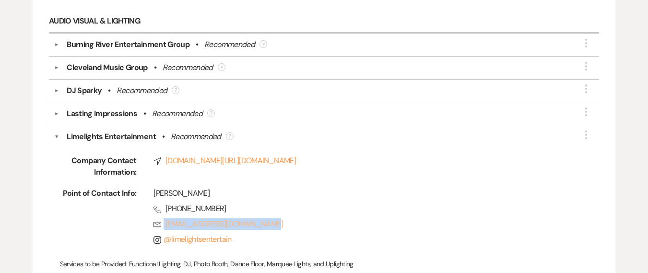
copy link "contactus@limelightsent.com"
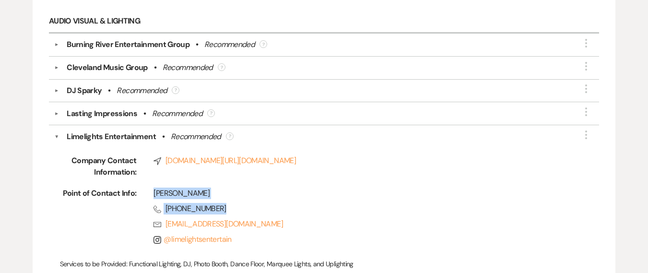
drag, startPoint x: 155, startPoint y: 192, endPoint x: 214, endPoint y: 209, distance: 60.3
click at [214, 209] on div "Mo Ali Phone (216) 543-8157 Rsvp contactus@limelightsent.com Instagram @ limeli…" at bounding box center [352, 218] width 431 height 61
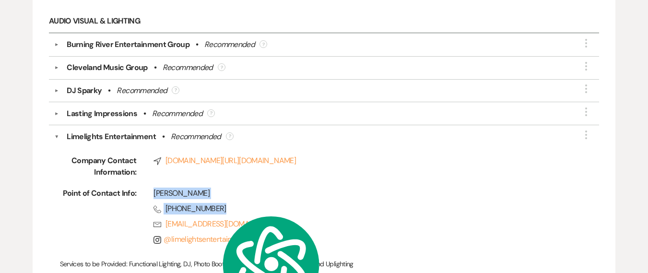
copy div "Mo Ali Phone (216) 543-8157"
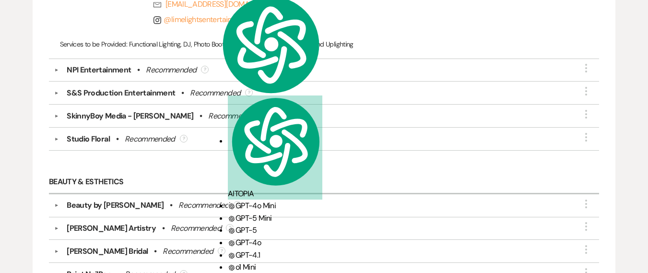
scroll to position [504, 0]
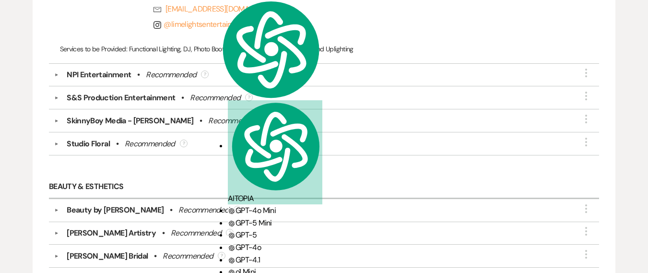
click at [55, 99] on button "▼" at bounding box center [57, 97] width 12 height 5
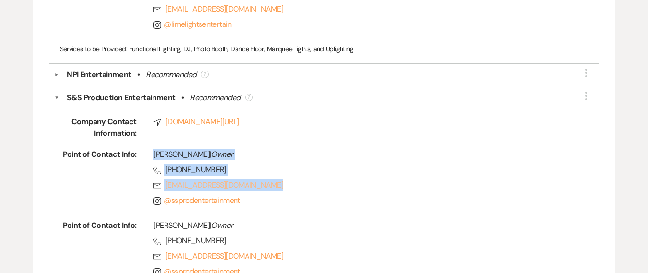
drag, startPoint x: 155, startPoint y: 154, endPoint x: 276, endPoint y: 190, distance: 126.0
click at [276, 190] on div "Shobit Shah | Owner Phone (216) 816-5431 Rsvp info@ssprodentertainment.com Inst…" at bounding box center [352, 179] width 431 height 61
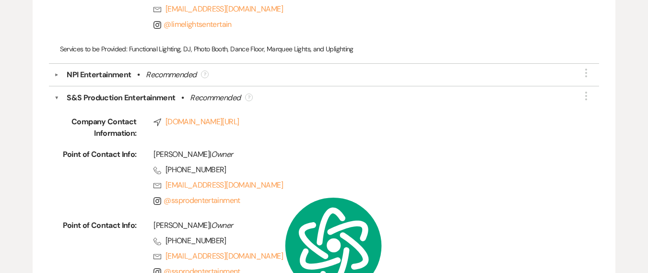
click at [267, 240] on span "Phone (216) 816-5431" at bounding box center [361, 241] width 414 height 12
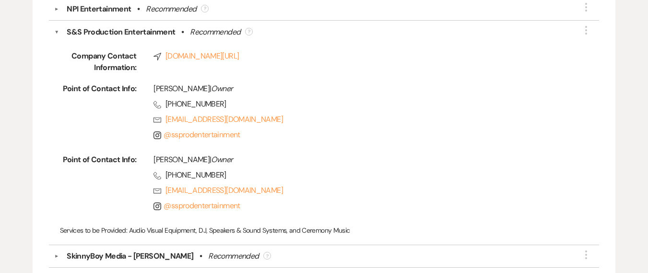
scroll to position [581, 0]
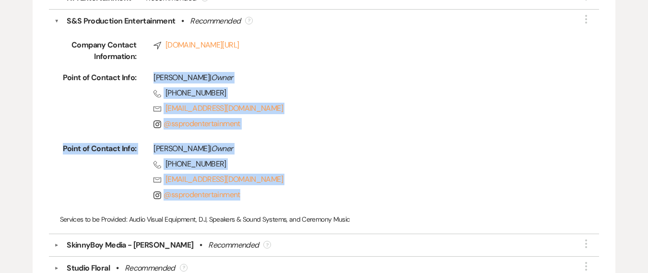
drag, startPoint x: 256, startPoint y: 194, endPoint x: 152, endPoint y: 77, distance: 156.7
click at [152, 77] on div "Company Contact Information: Compass www.ssprodentertainment.com/ Point of Cont…" at bounding box center [323, 127] width 539 height 201
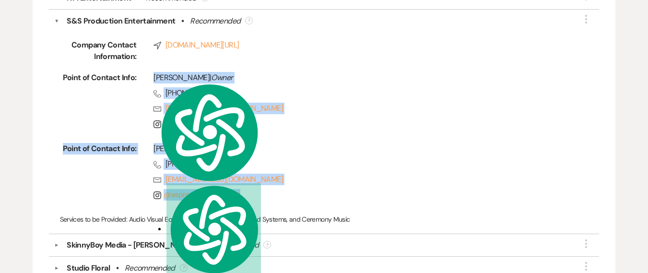
copy div "Shobit Shah | Owner Phone (216) 816-5431 Rsvp info@ssprodentertainment.com Inst…"
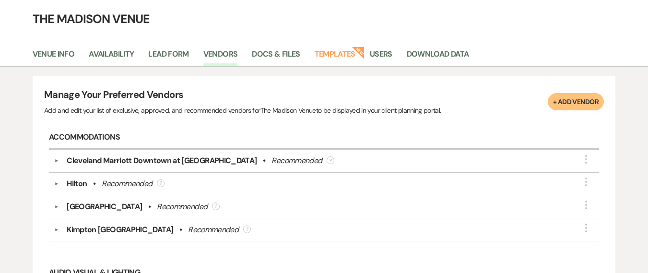
scroll to position [0, 0]
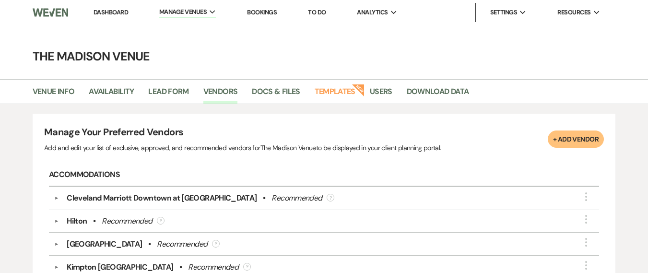
drag, startPoint x: 166, startPoint y: 69, endPoint x: 158, endPoint y: 68, distance: 8.6
click at [105, 12] on link "Dashboard" at bounding box center [111, 12] width 35 height 8
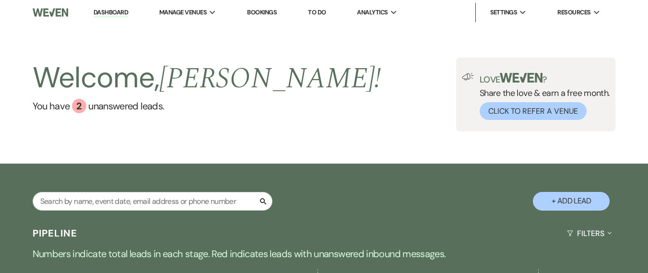
click at [172, 184] on div "Search + Add Lead" at bounding box center [324, 193] width 648 height 50
click at [164, 204] on input "text" at bounding box center [153, 201] width 240 height 19
type input "ethan whit"
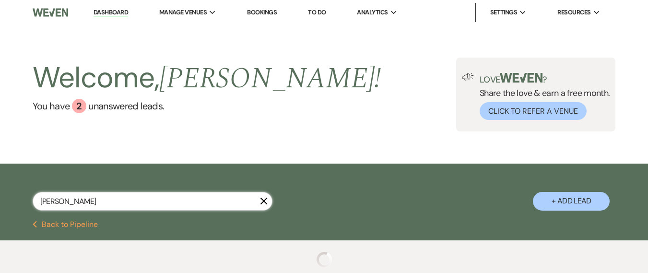
select select "8"
select select "5"
select select "8"
select select "10"
select select "8"
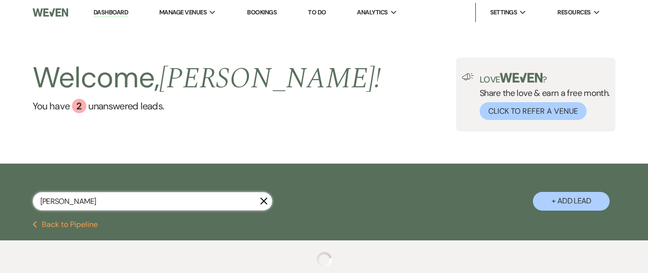
select select "7"
select select "8"
select select "5"
select select "8"
select select "5"
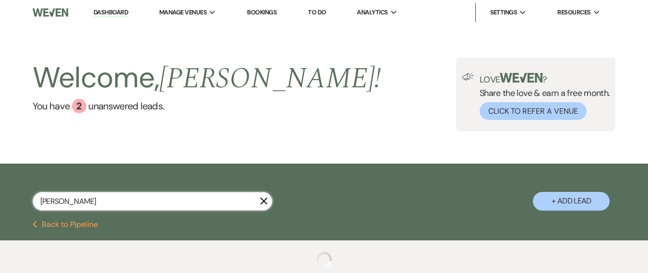
select select "8"
select select "5"
select select "8"
select select "6"
select select "8"
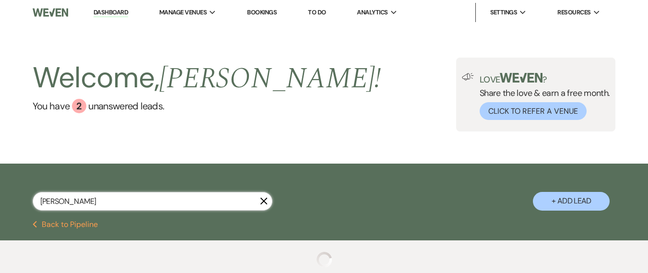
select select "5"
select select "8"
select select "6"
select select "8"
select select "5"
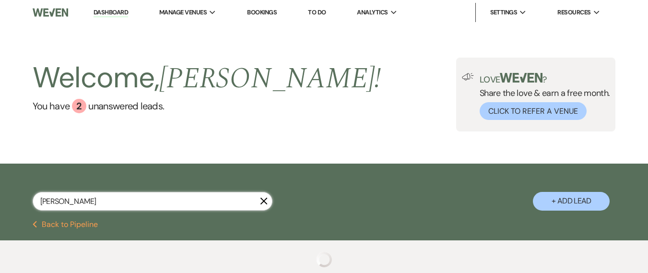
select select "8"
select select "5"
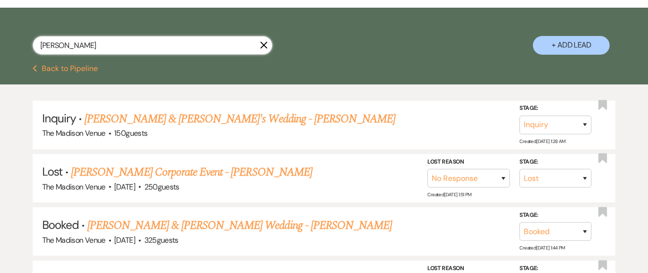
scroll to position [172, 0]
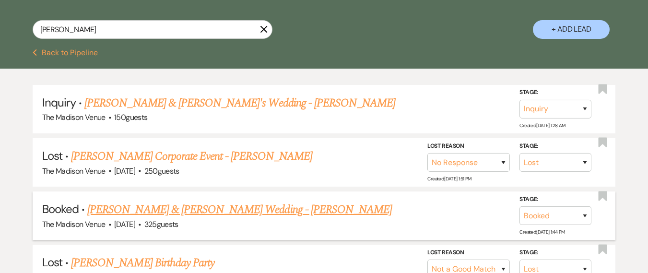
click at [181, 213] on link "[PERSON_NAME] & [PERSON_NAME] Wedding - [PERSON_NAME]" at bounding box center [239, 209] width 305 height 17
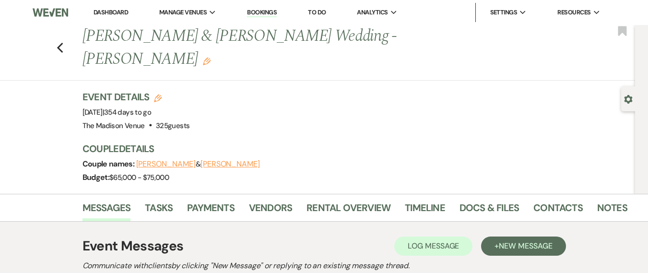
click at [423, 171] on div "Budget: $65,000 - $75,000" at bounding box center [351, 177] width 537 height 13
click at [239, 171] on div "Budget: $65,000 - $75,000" at bounding box center [351, 177] width 537 height 13
click at [111, 13] on link "Dashboard" at bounding box center [111, 12] width 35 height 8
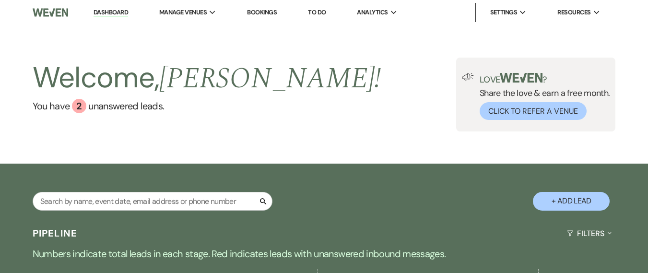
click at [136, 114] on div "Welcome, Daryl ! You have 2 unanswered lead s ." at bounding box center [207, 95] width 349 height 74
click at [119, 15] on link "Dashboard" at bounding box center [111, 12] width 35 height 9
click at [368, 82] on div "Welcome, [PERSON_NAME] ! You have 2 unanswered lead s . Love ? Share the love &…" at bounding box center [324, 95] width 648 height 74
click at [147, 116] on div "Welcome, Daryl ! You have 2 unanswered lead s ." at bounding box center [207, 95] width 349 height 74
click at [118, 12] on link "Dashboard" at bounding box center [111, 12] width 35 height 9
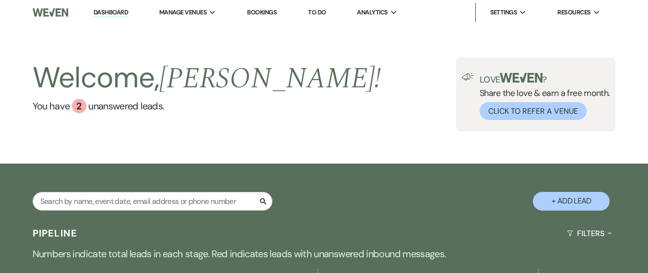
click at [112, 16] on link "Dashboard" at bounding box center [111, 12] width 35 height 9
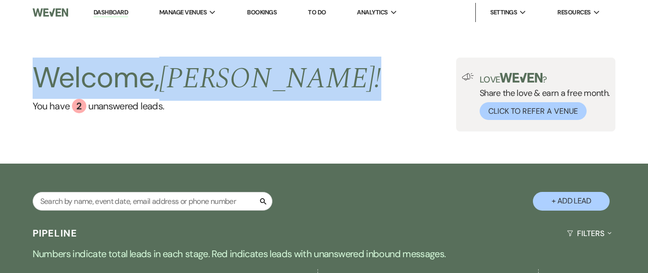
drag, startPoint x: 250, startPoint y: 75, endPoint x: 32, endPoint y: 68, distance: 217.9
click at [32, 68] on div "Welcome, [PERSON_NAME] ! You have 2 unanswered lead s . Love ? Share the love &…" at bounding box center [324, 95] width 648 height 74
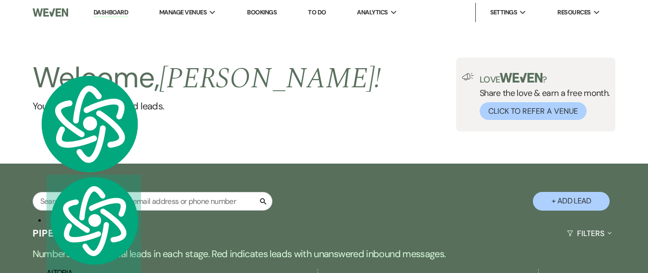
click at [34, 33] on div "Welcome, [PERSON_NAME] ! You have 2 unanswered lead s . Love ? Share the love &…" at bounding box center [324, 94] width 648 height 139
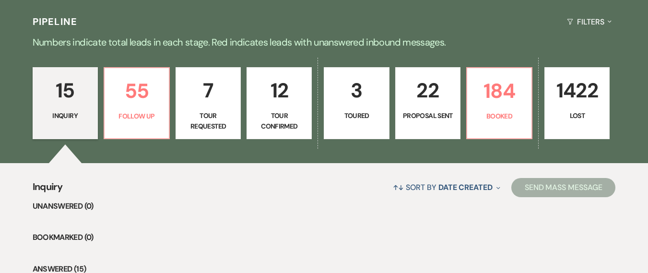
scroll to position [166, 0]
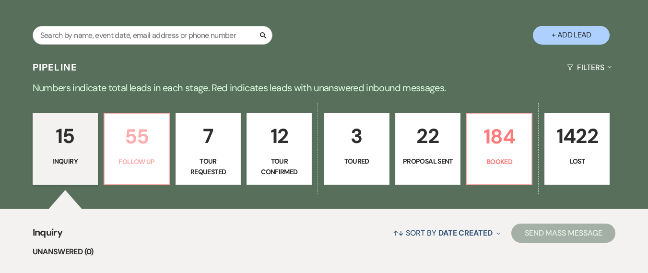
click at [156, 148] on p "55" at bounding box center [136, 136] width 53 height 32
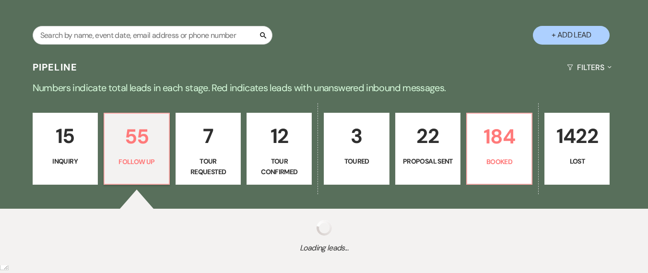
select select "9"
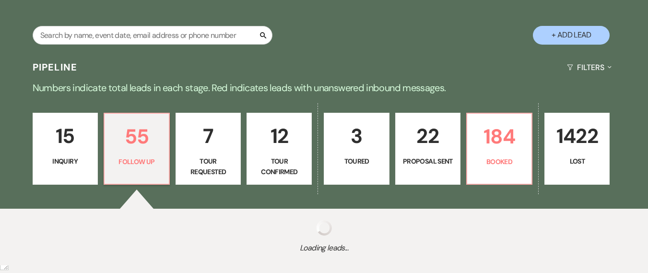
select select "9"
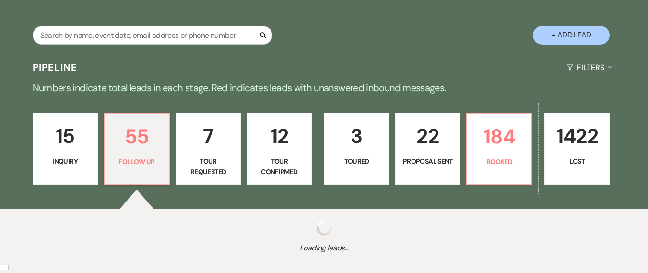
select select "9"
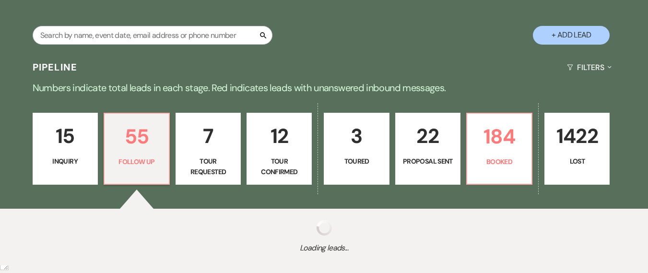
select select "9"
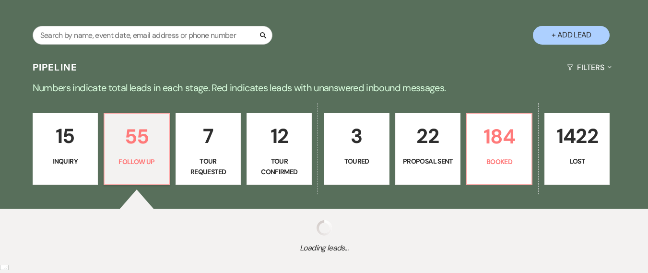
select select "9"
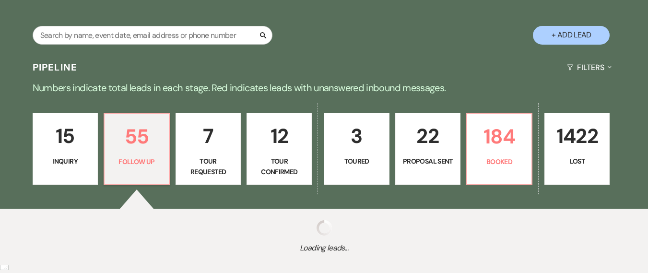
select select "9"
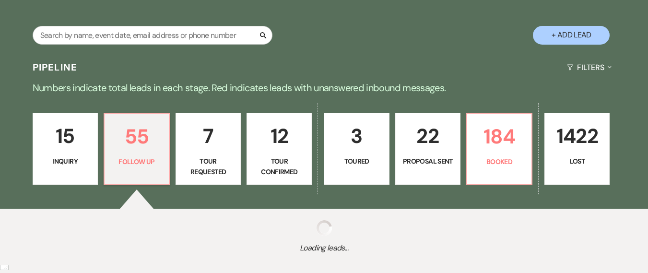
select select "9"
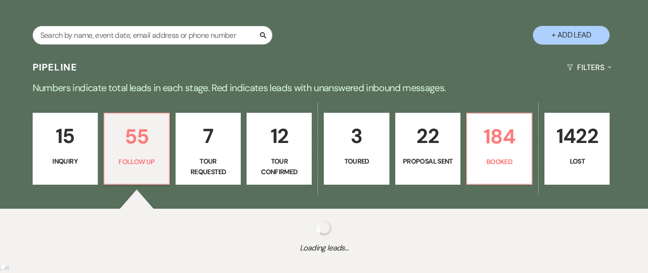
select select "9"
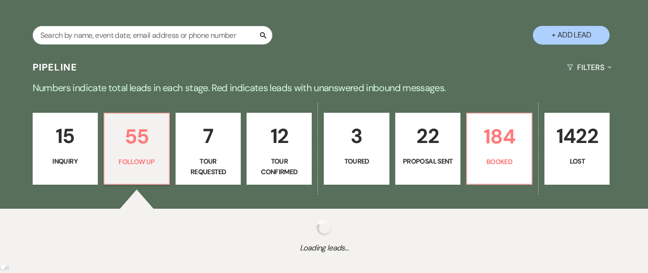
select select "9"
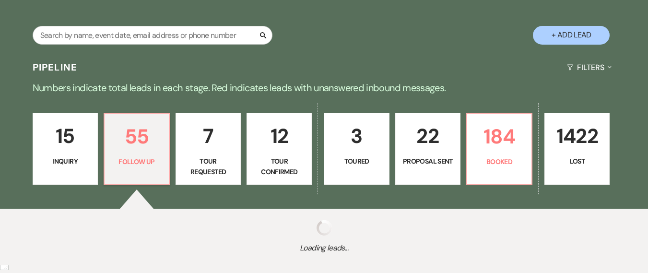
select select "9"
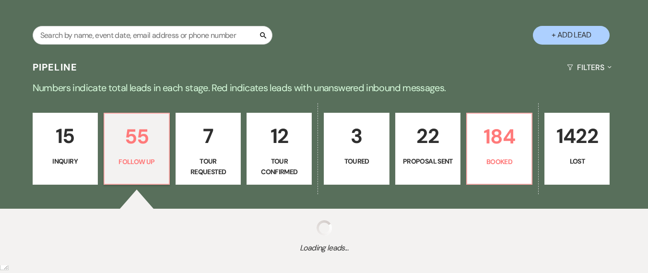
select select "9"
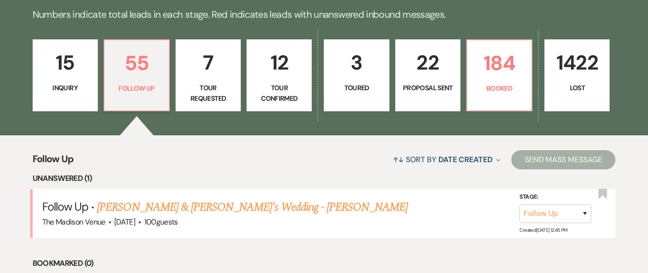
scroll to position [251, 0]
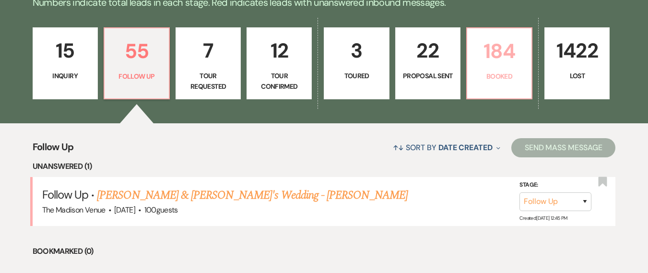
click at [499, 63] on p "184" at bounding box center [499, 51] width 53 height 32
